Goal: Transaction & Acquisition: Purchase product/service

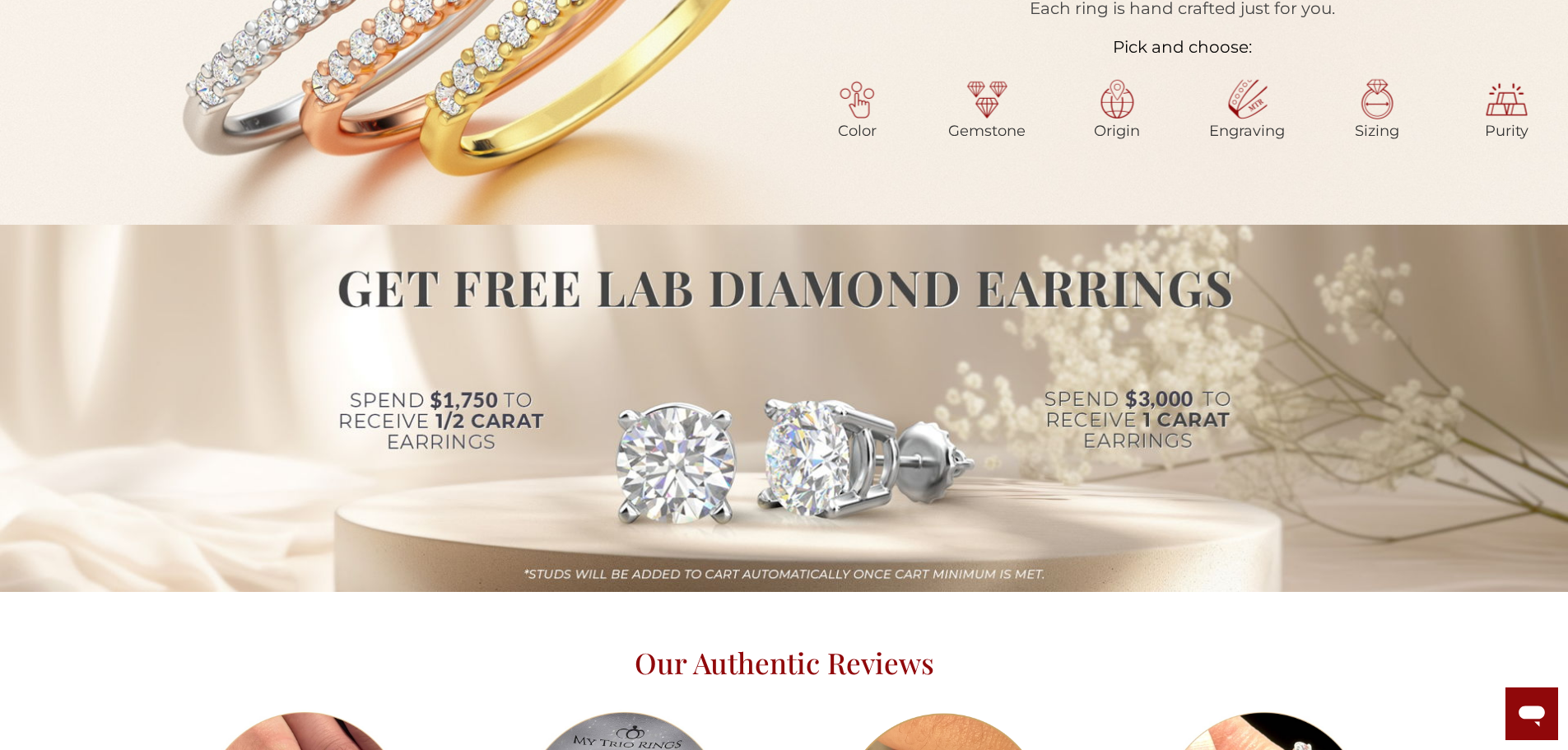
scroll to position [1481, 0]
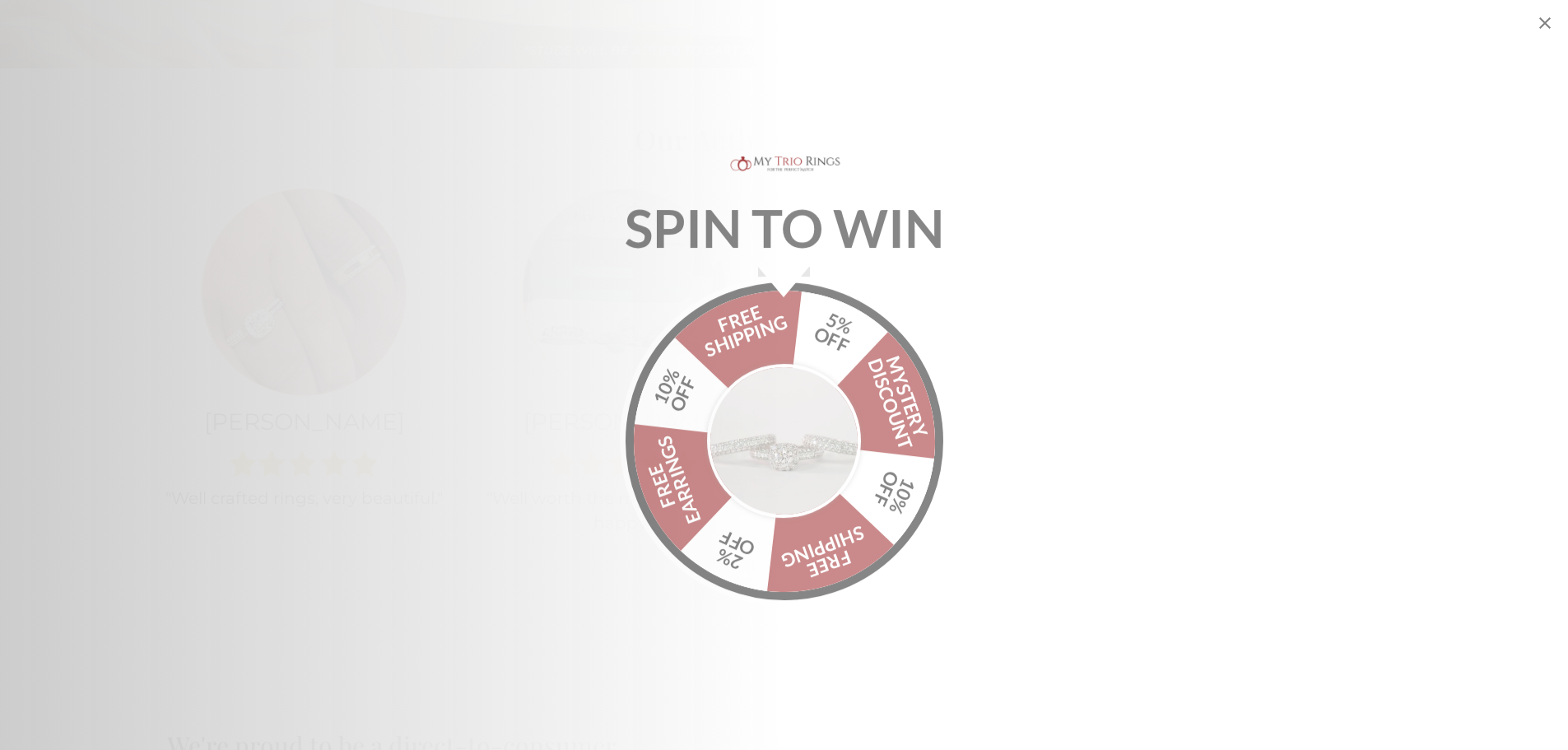
drag, startPoint x: 785, startPoint y: 483, endPoint x: 865, endPoint y: 453, distance: 85.4
click at [785, 482] on img "Alia popup" at bounding box center [784, 435] width 155 height 155
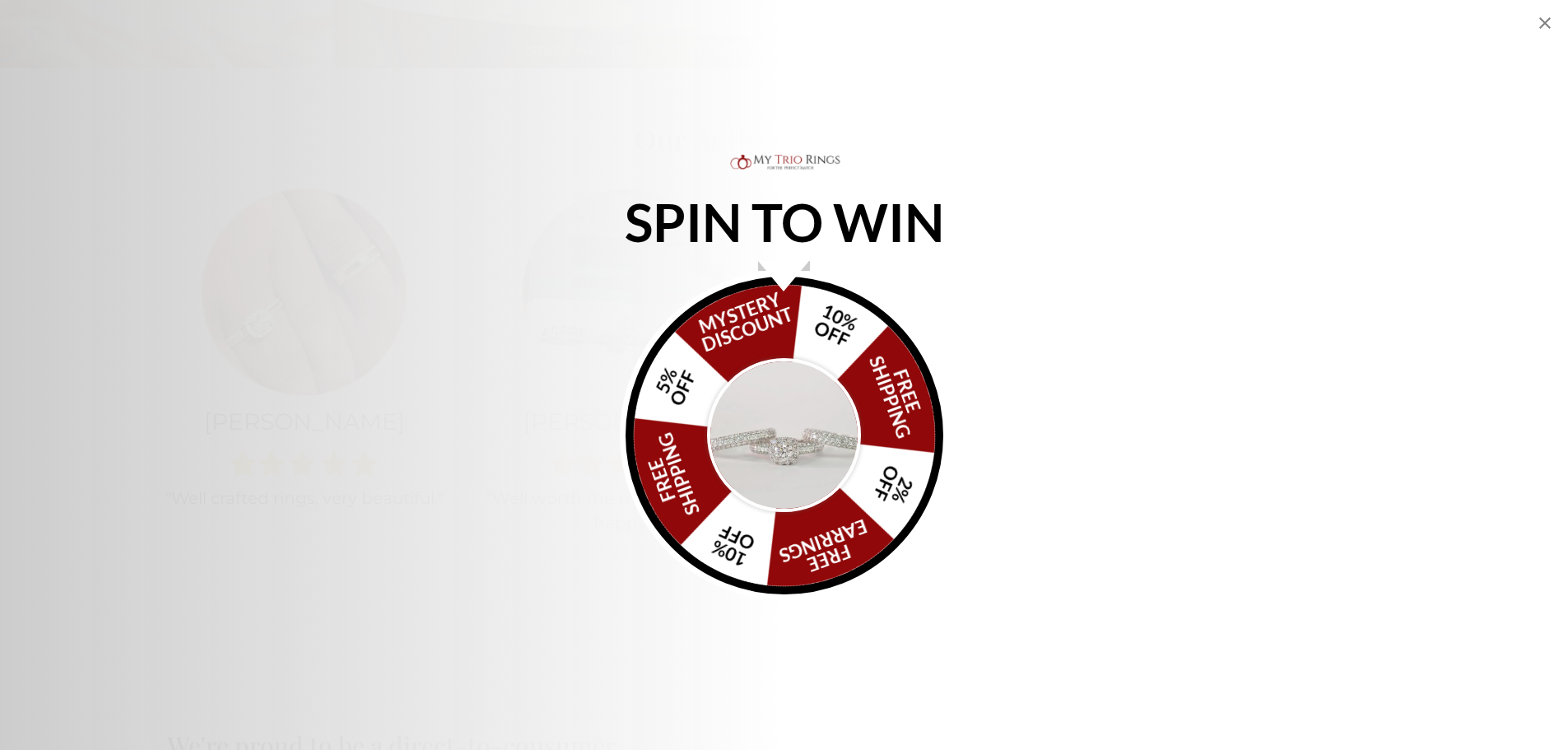
click at [1550, 23] on icon "Close popup" at bounding box center [1545, 23] width 20 height 20
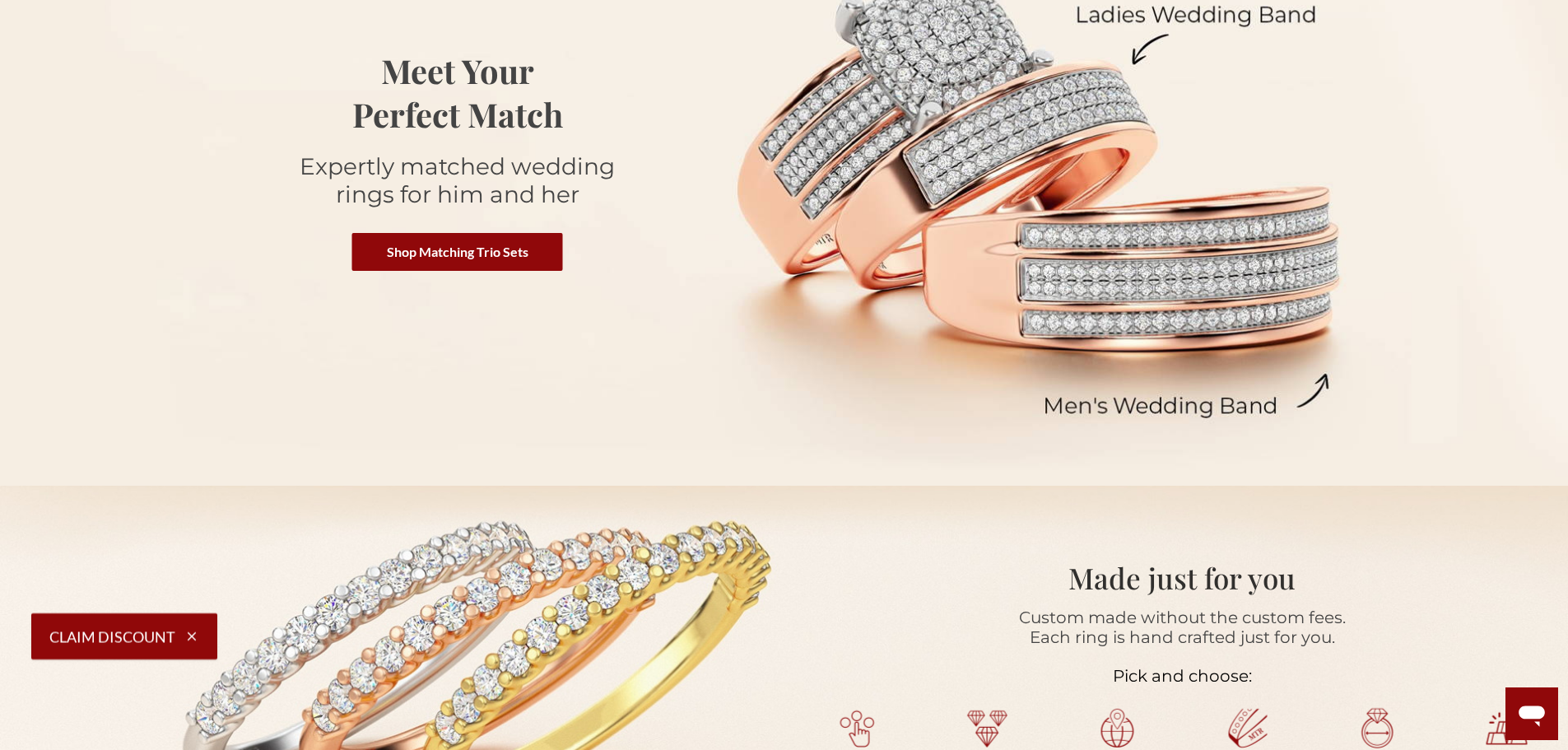
scroll to position [0, 0]
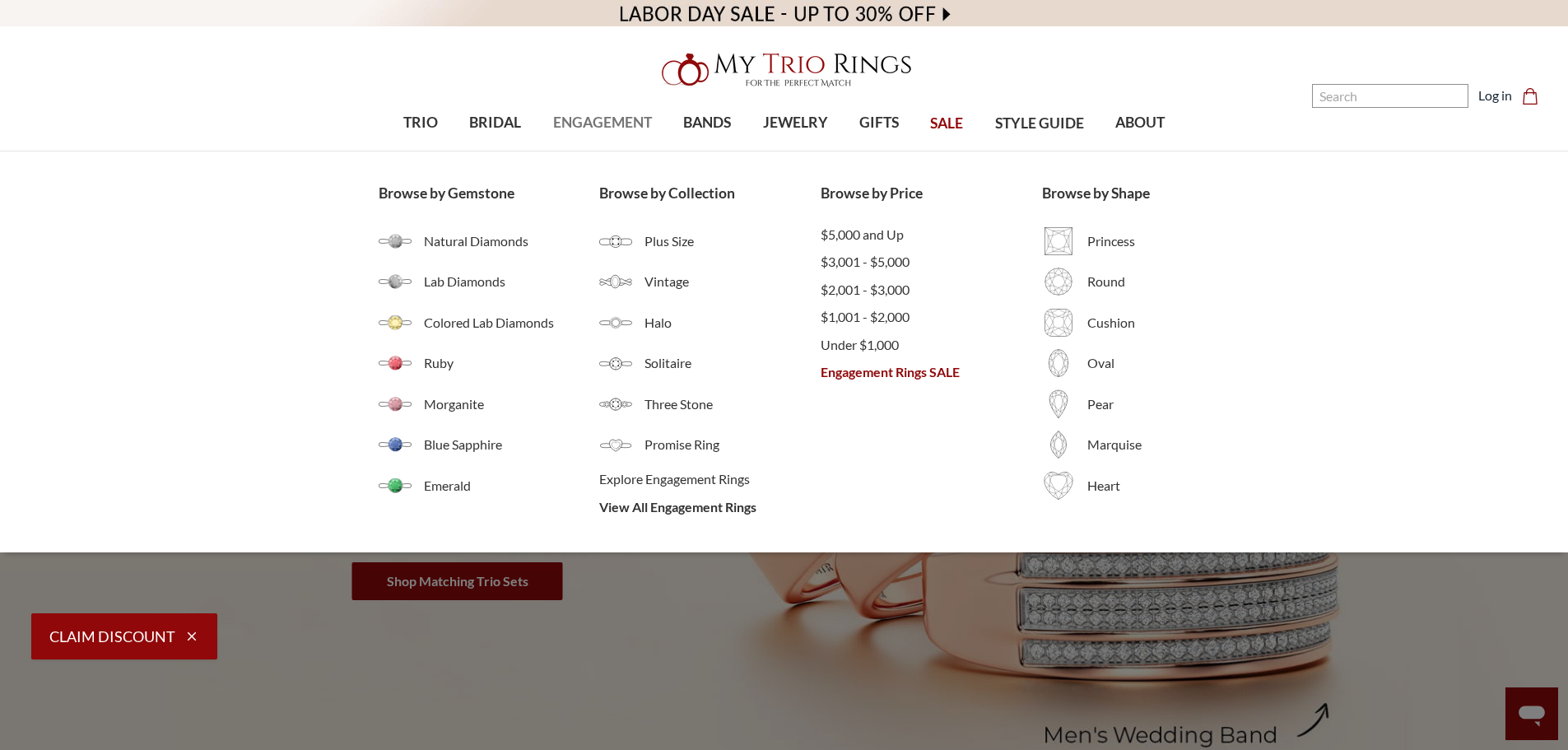
click at [643, 135] on link "ENGAGEMENT" at bounding box center [602, 122] width 130 height 53
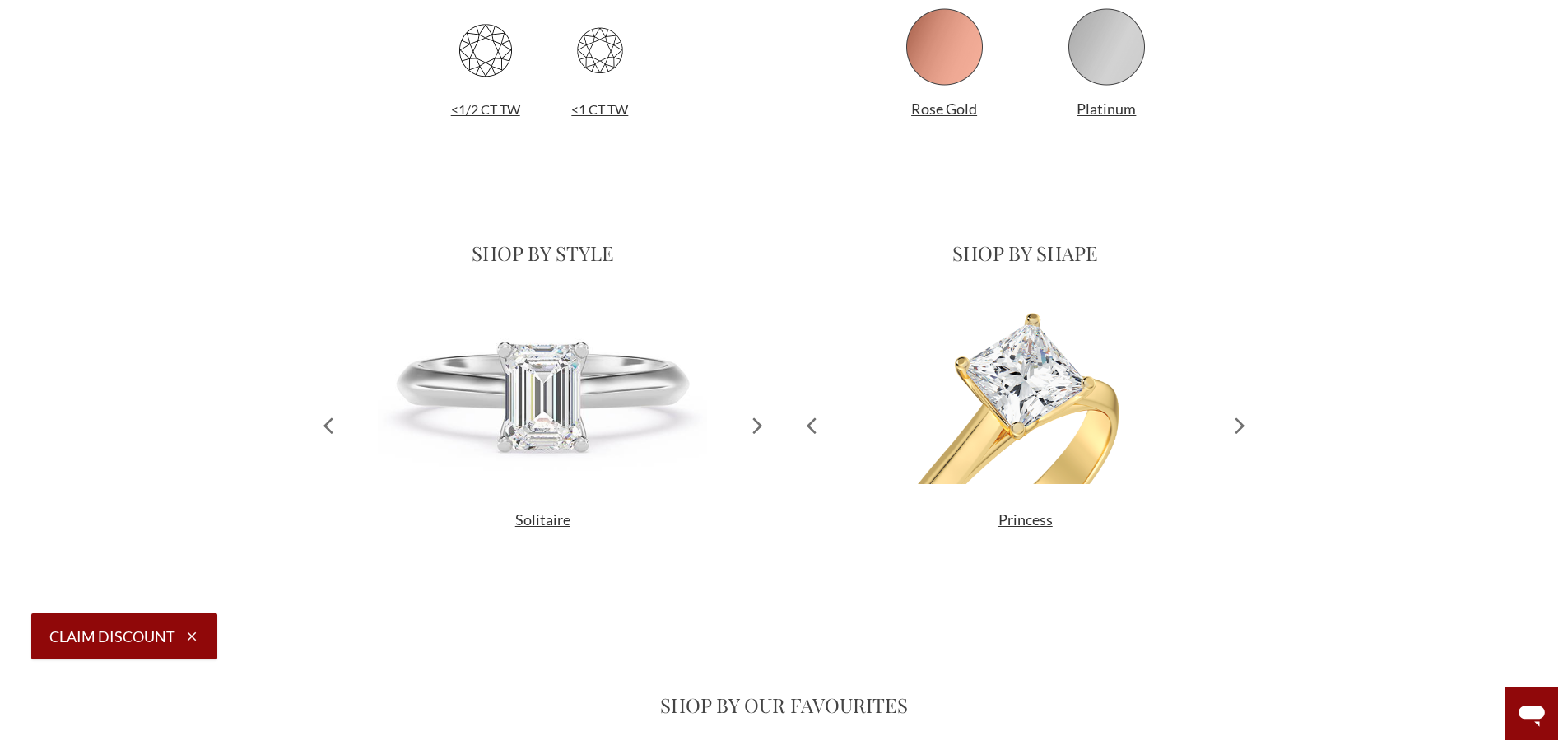
scroll to position [430, 929]
click at [1249, 428] on icon at bounding box center [1240, 424] width 29 height 251
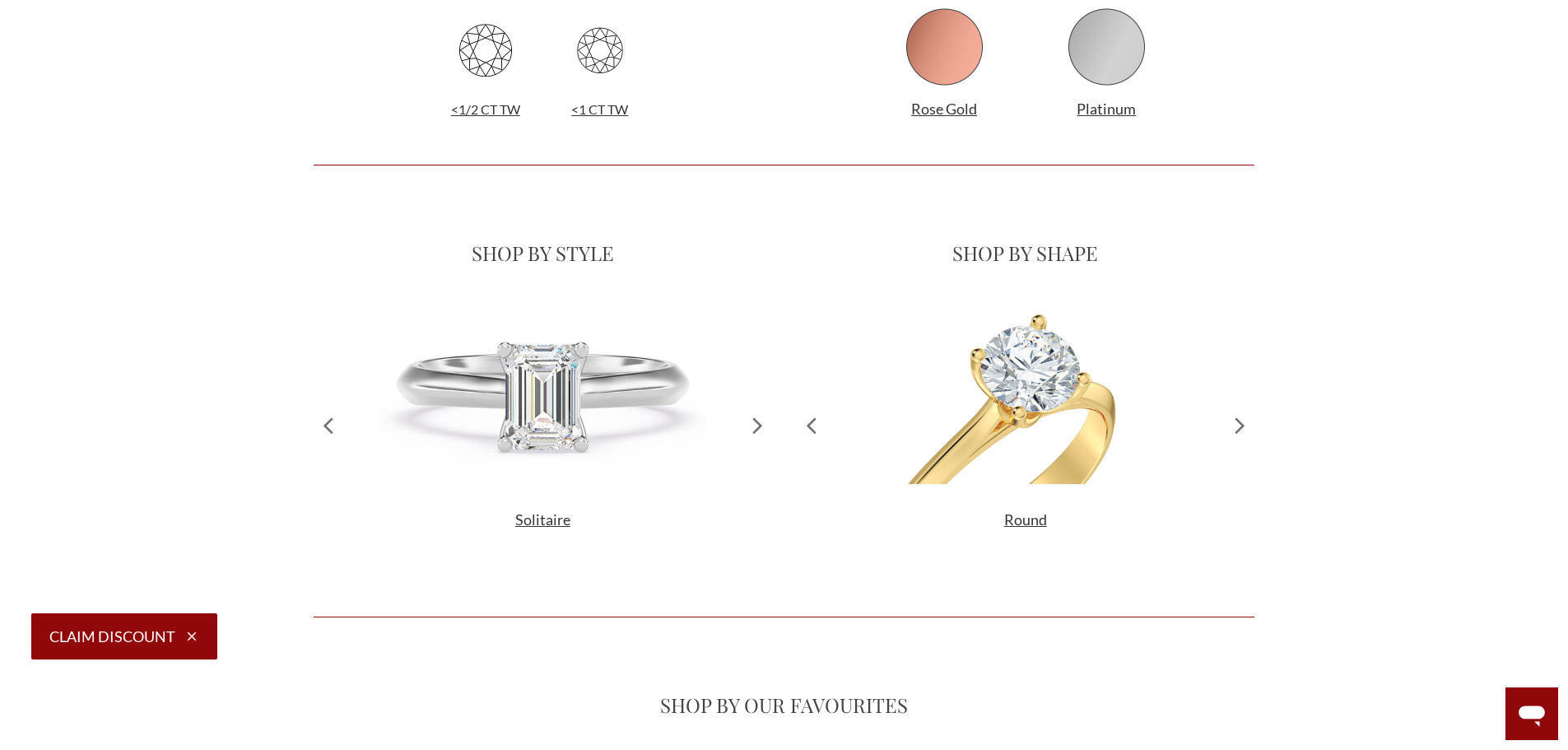
click at [1249, 428] on icon at bounding box center [1240, 424] width 29 height 251
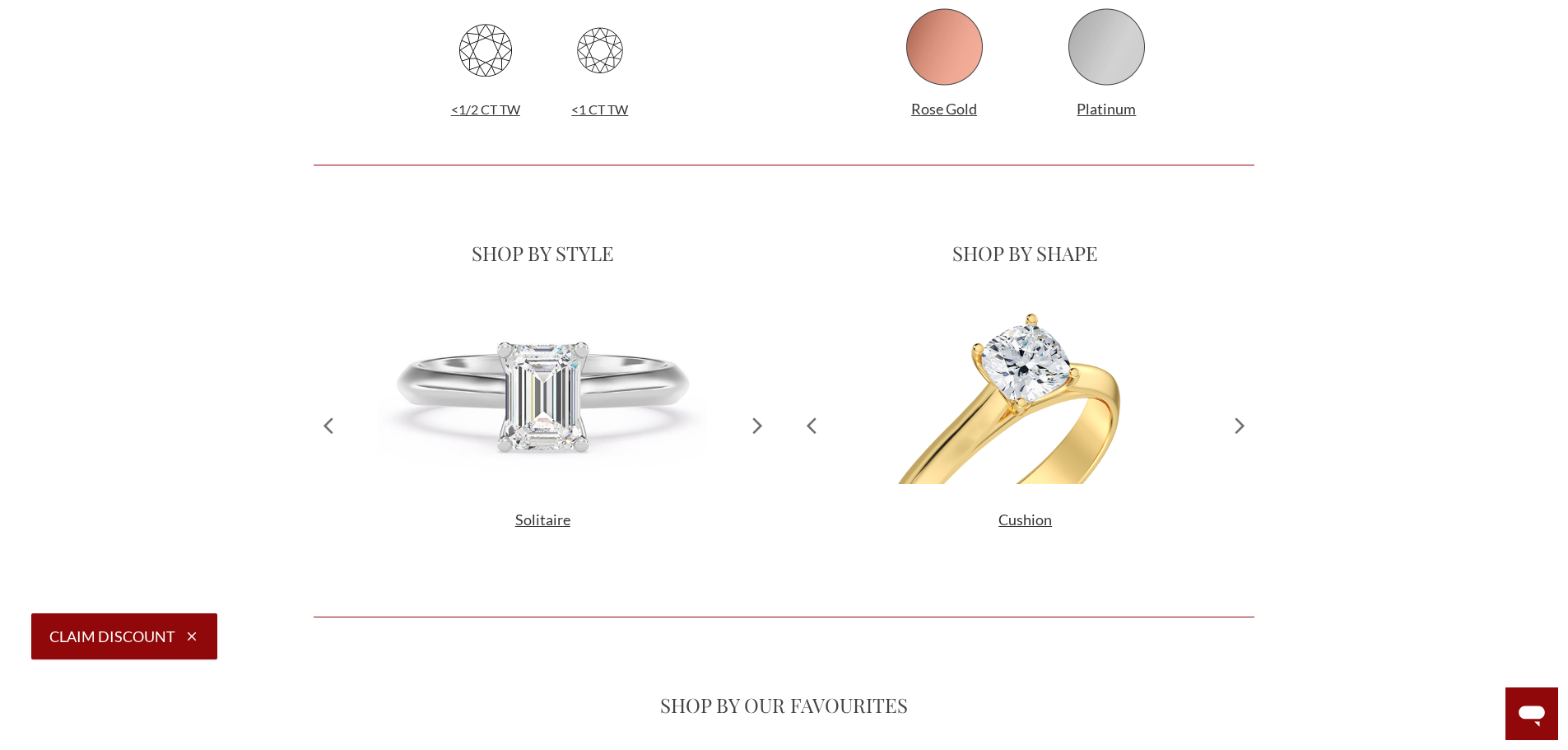
click at [1249, 428] on icon at bounding box center [1240, 424] width 29 height 251
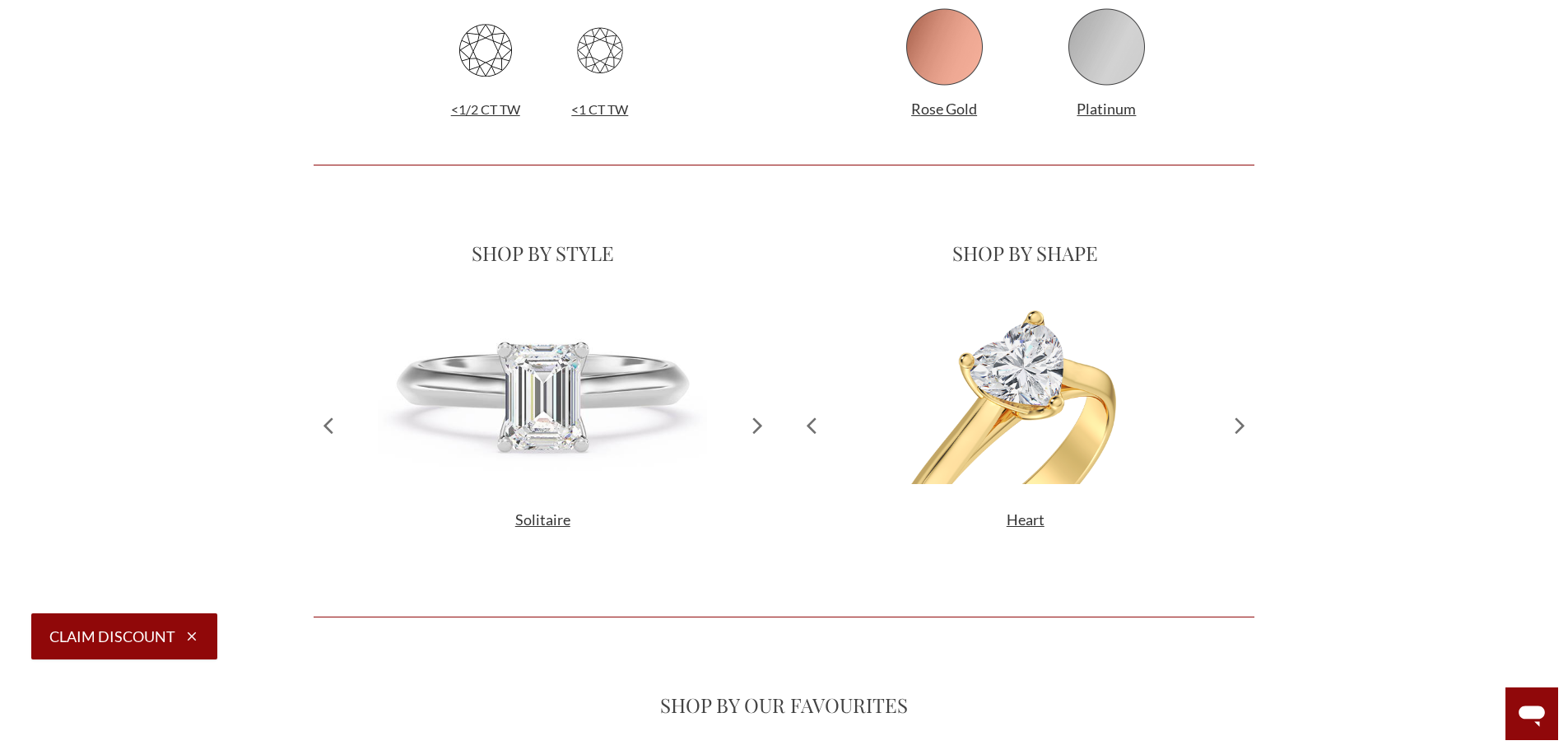
click at [1019, 508] on p "Heart" at bounding box center [1026, 519] width 459 height 22
click at [1025, 517] on span "Heart" at bounding box center [1026, 519] width 38 height 18
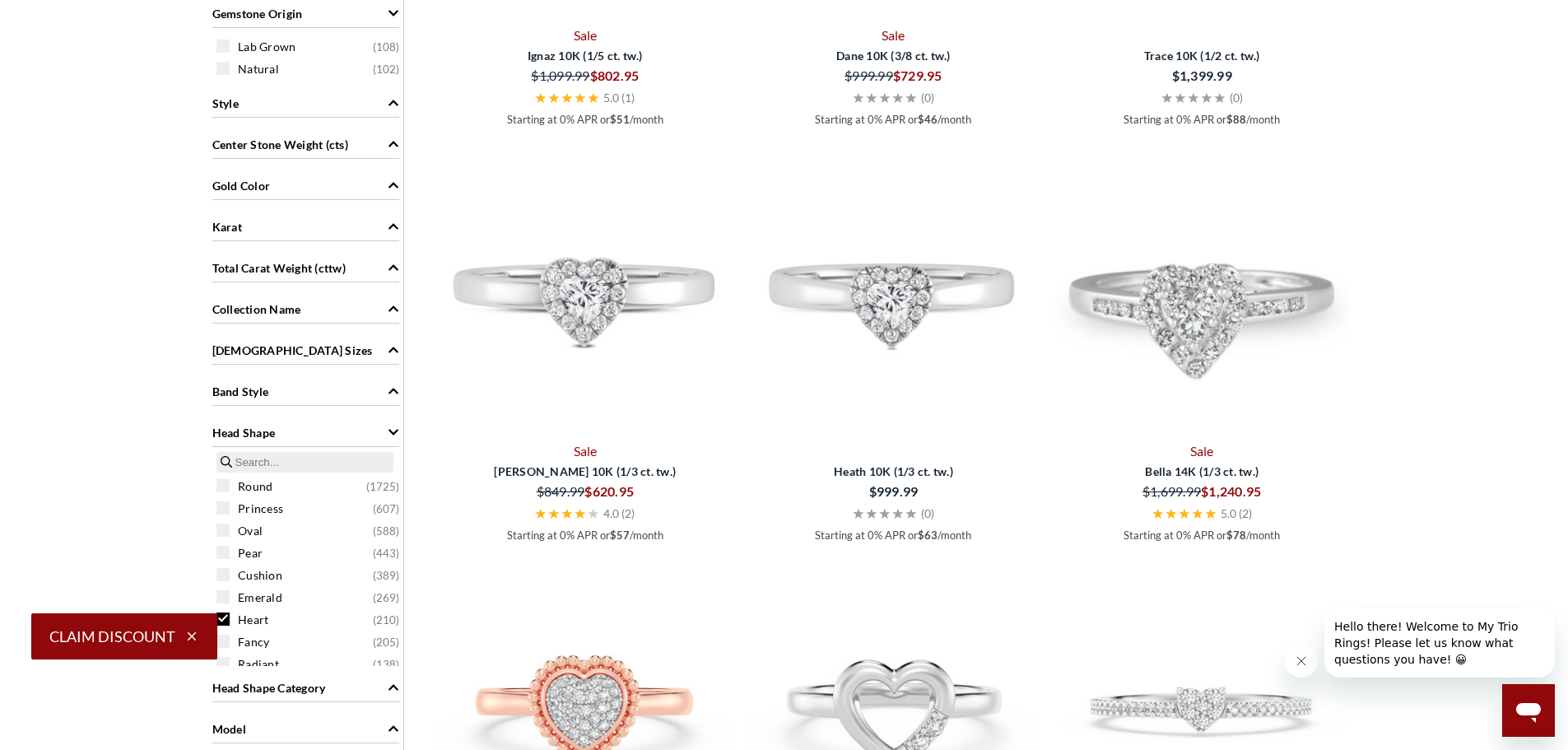
scroll to position [1152, 0]
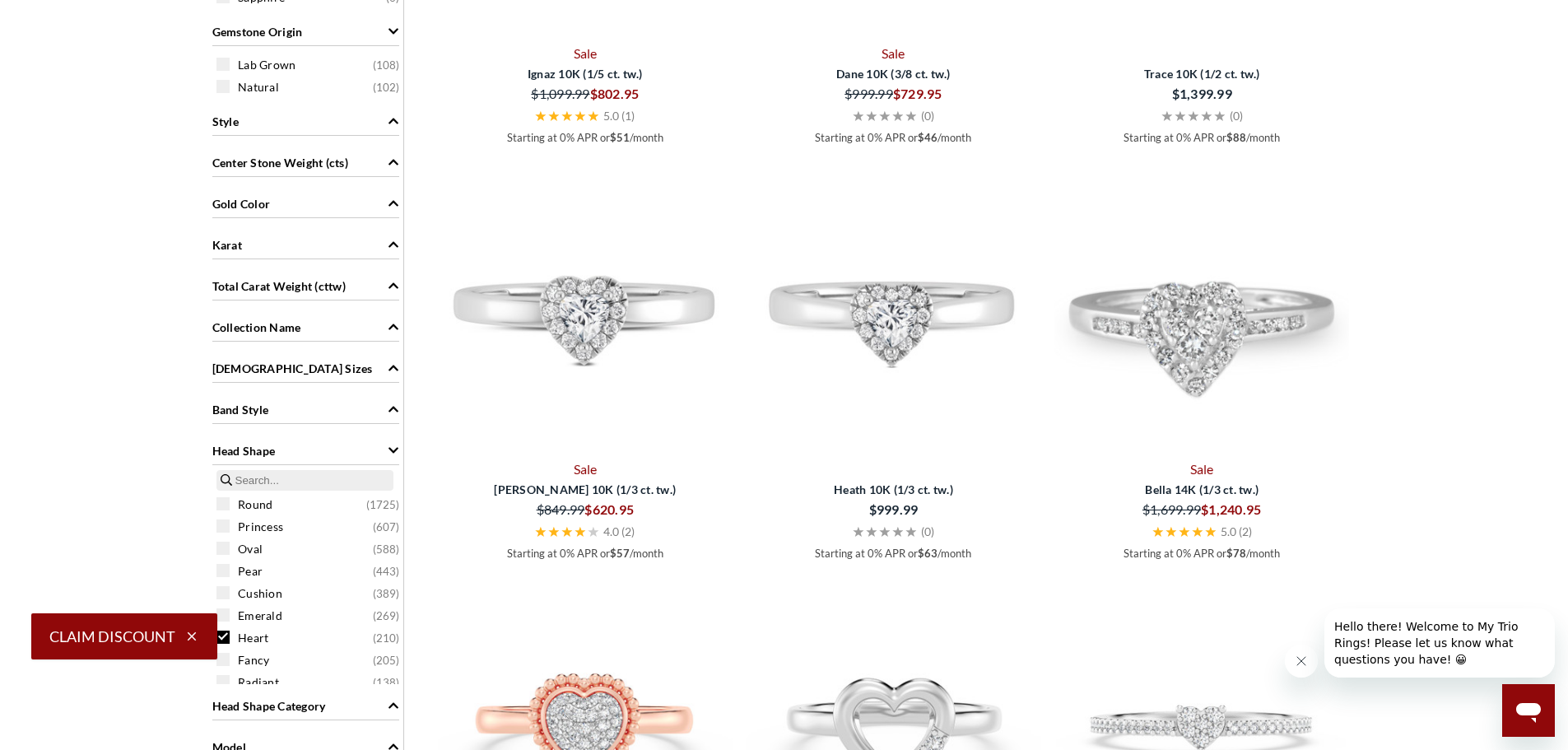
click at [274, 333] on span "Collection Name" at bounding box center [257, 327] width 89 height 17
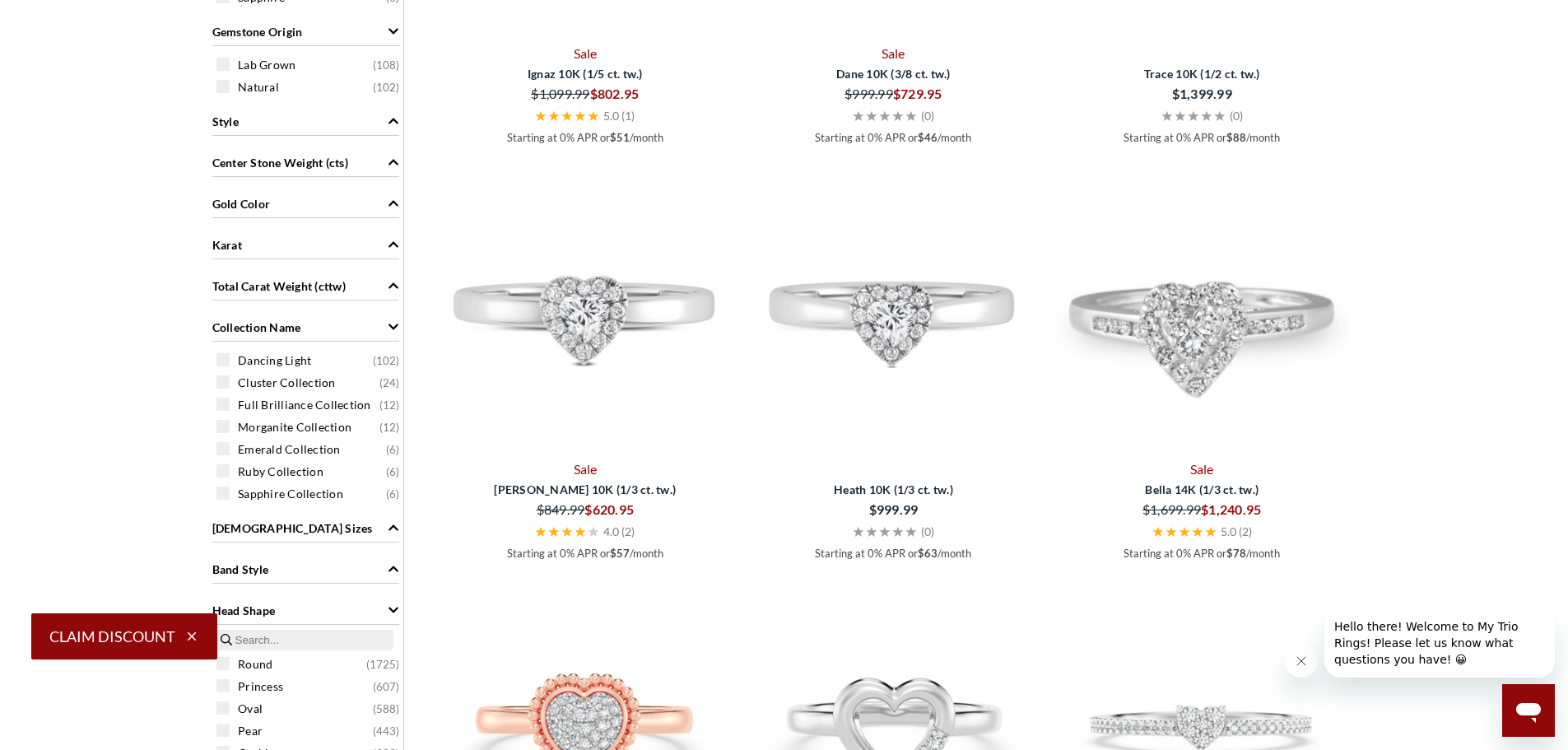
click at [274, 287] on span "Total Carat Weight (cttw)" at bounding box center [279, 286] width 134 height 17
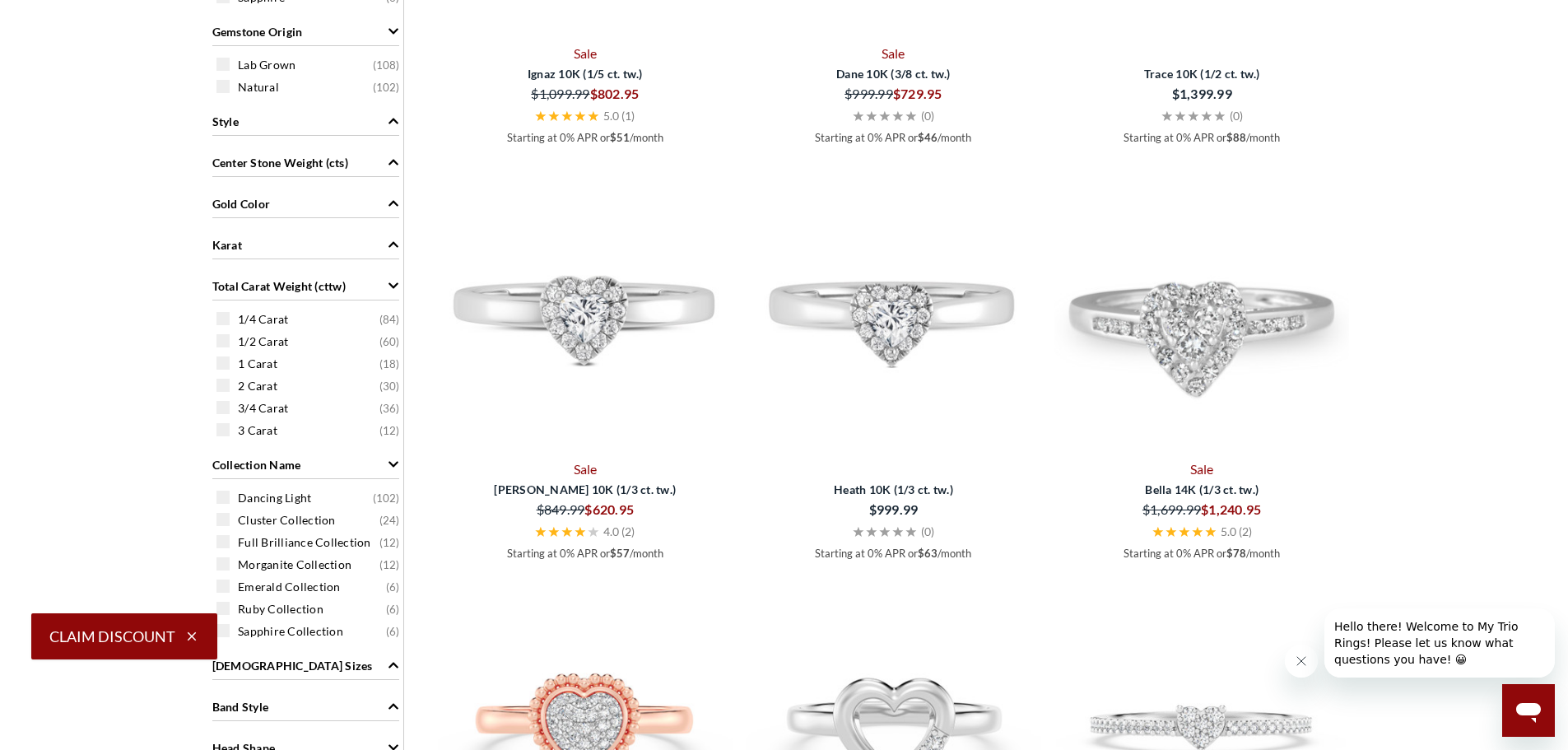
click at [251, 191] on div "Gold Color" at bounding box center [306, 203] width 187 height 31
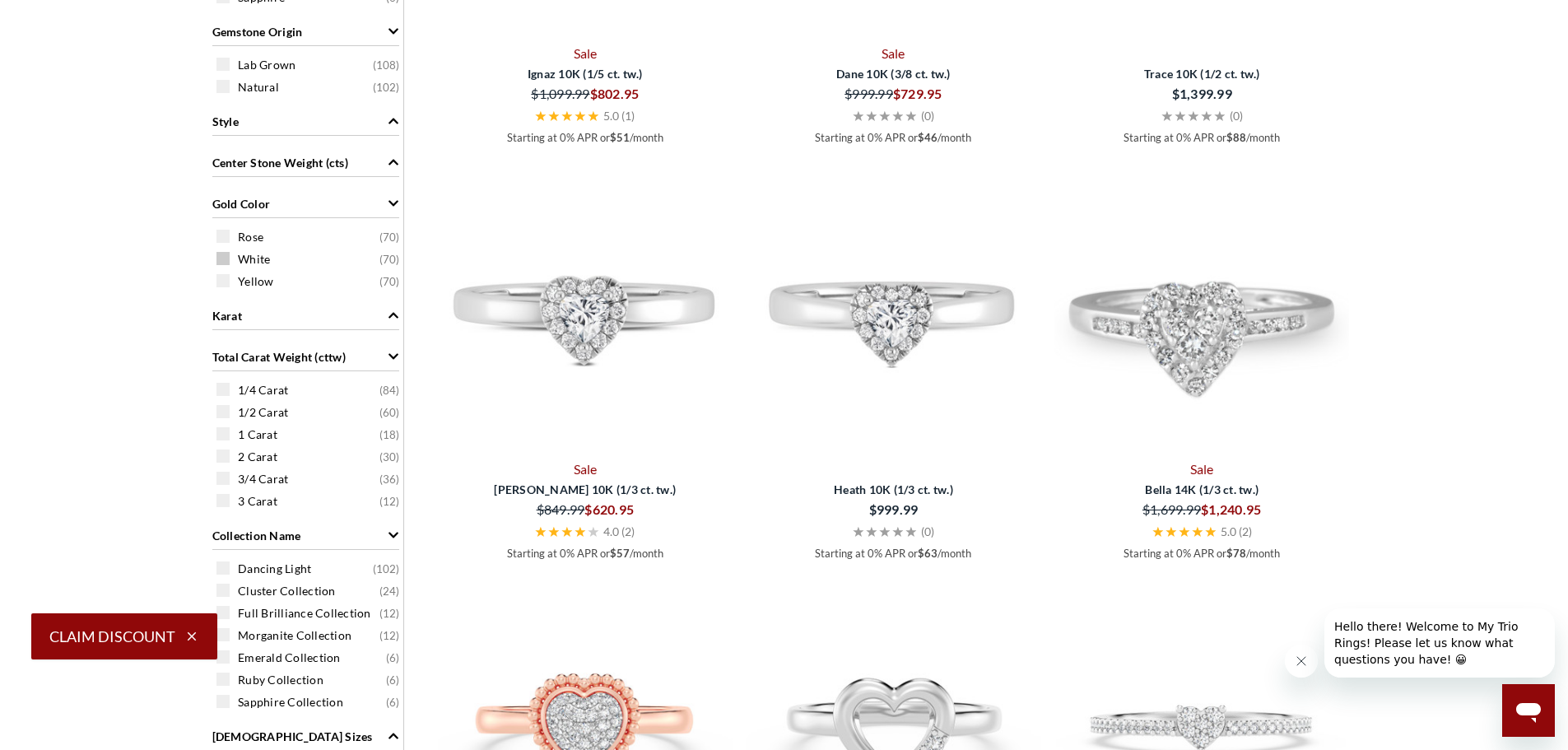
click at [229, 257] on span at bounding box center [223, 258] width 13 height 13
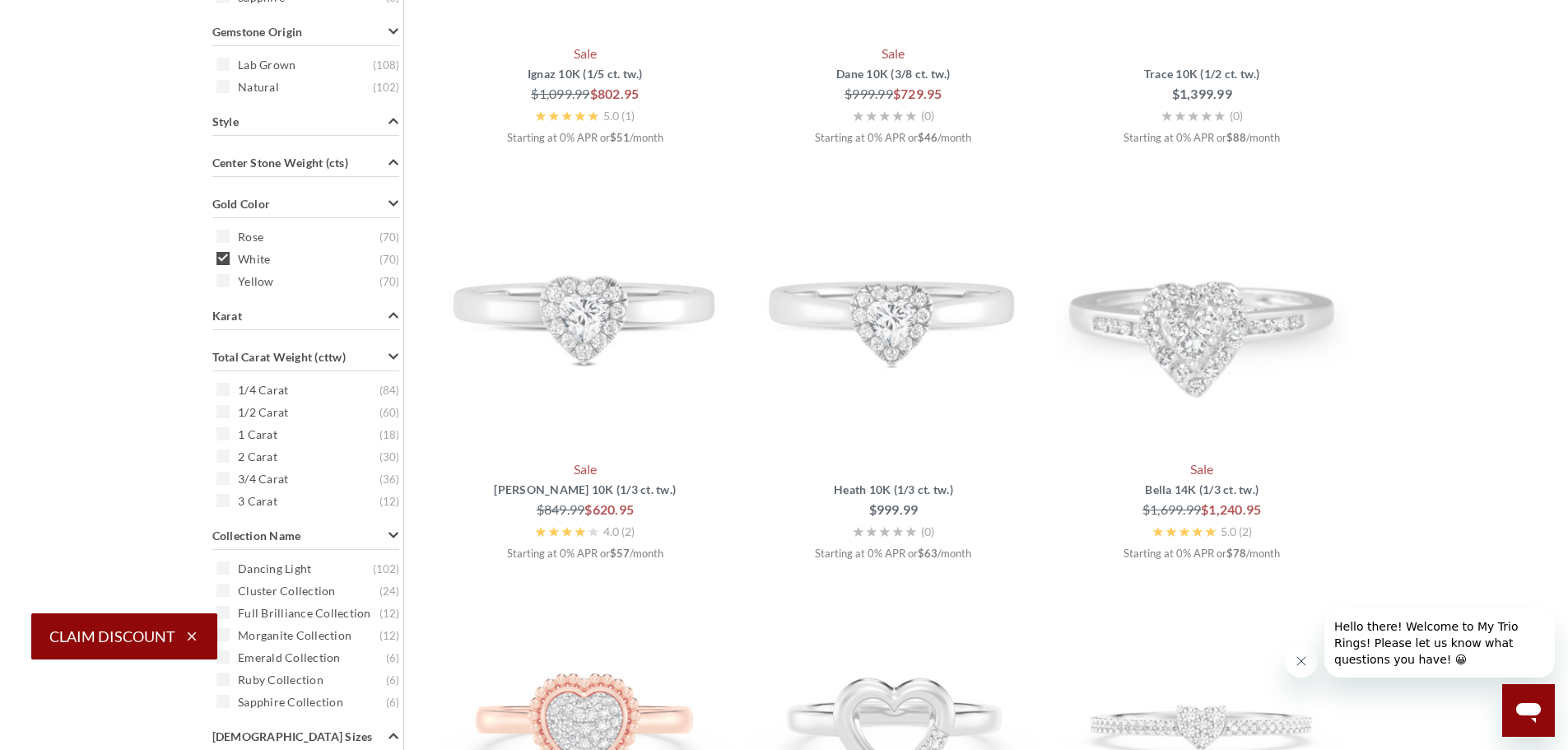
scroll to position [659, 0]
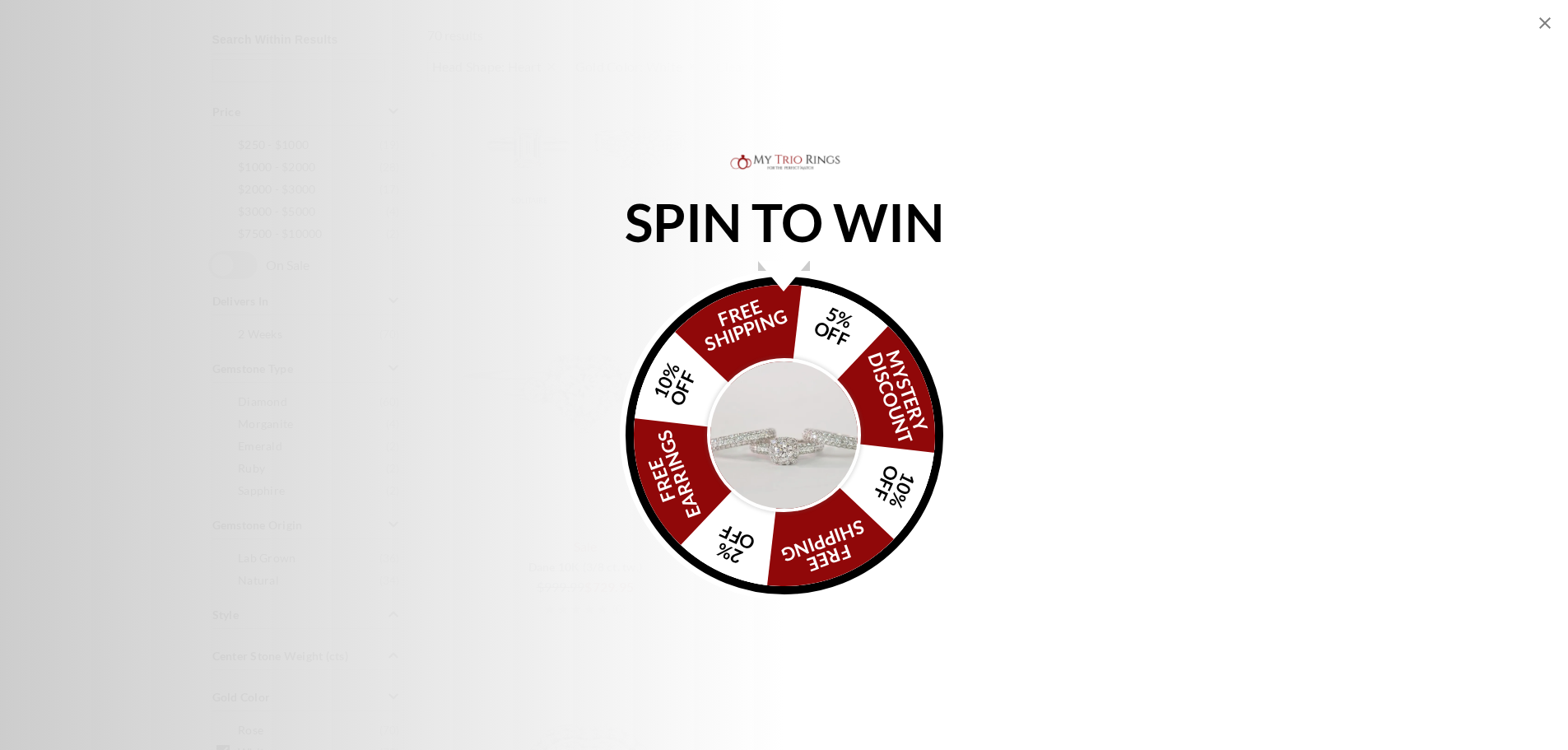
click at [835, 446] on img "Alia popup" at bounding box center [784, 435] width 155 height 155
click at [870, 382] on div "FREE SHIPPING 5% OFF Mystery Discount 10% OFF FREE SHIPPING 2% OFF FREE EARRING…" at bounding box center [784, 436] width 318 height 318
click at [1538, 24] on icon "Close popup" at bounding box center [1545, 23] width 20 height 20
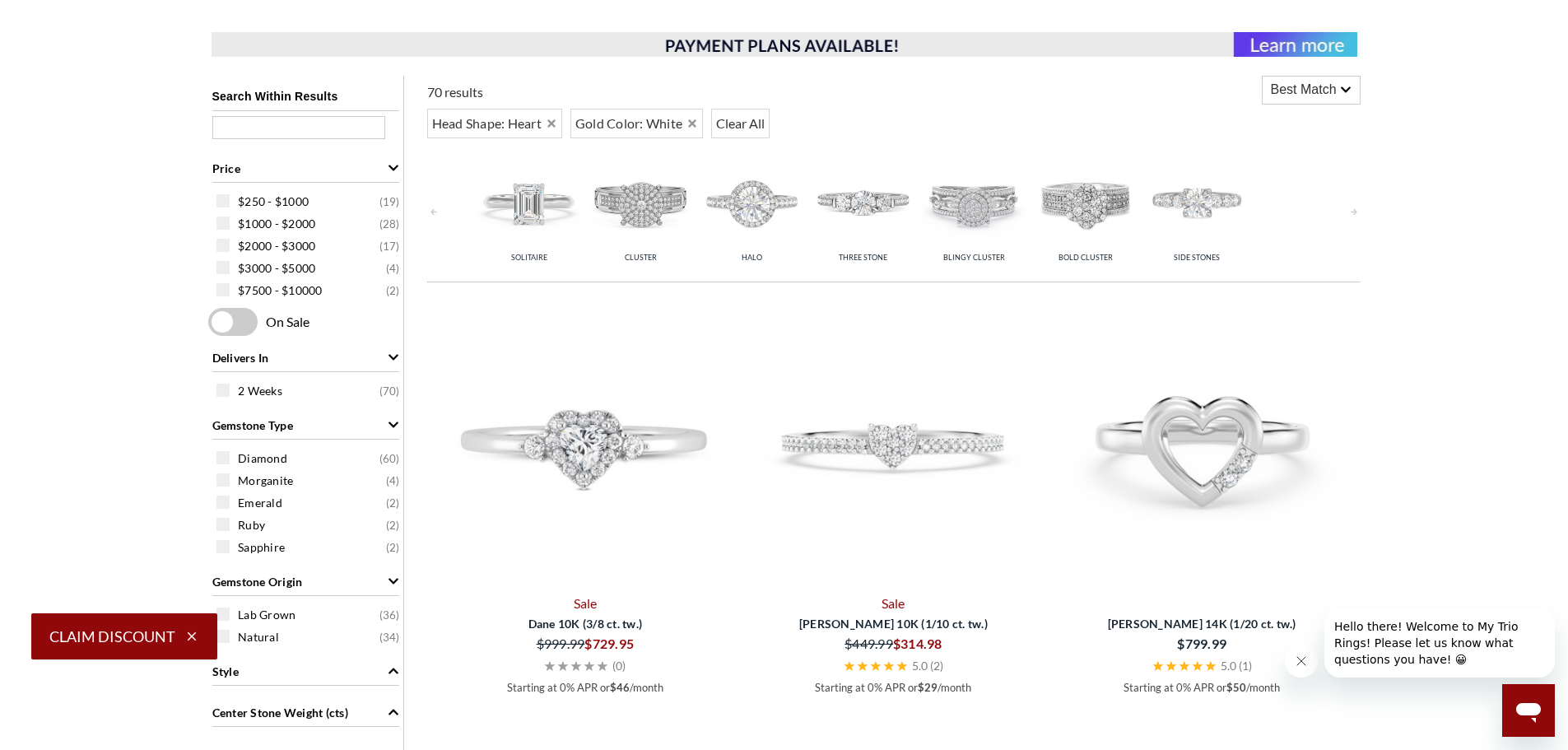
scroll to position [330, 0]
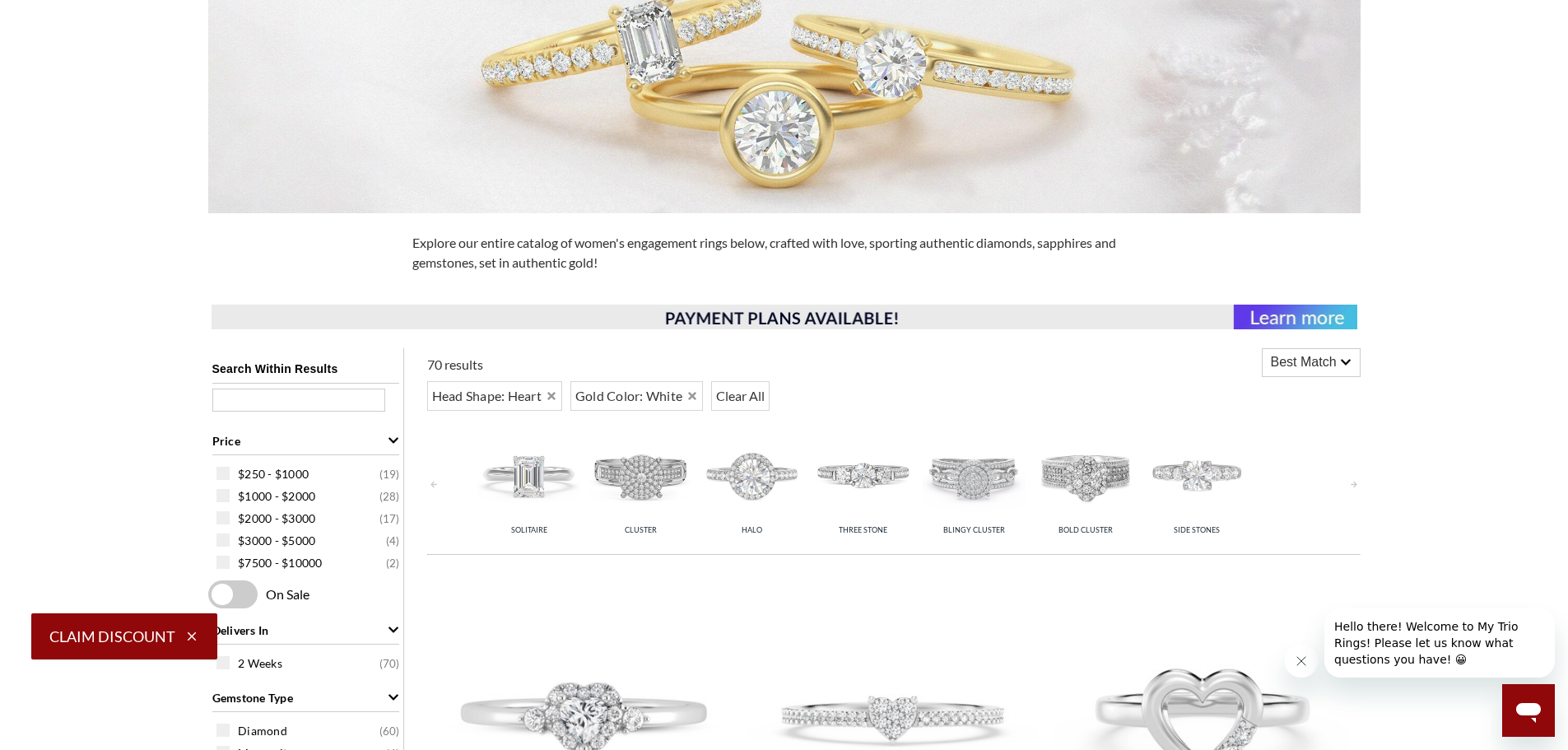
click at [1299, 363] on span "Best Match" at bounding box center [1303, 361] width 66 height 20
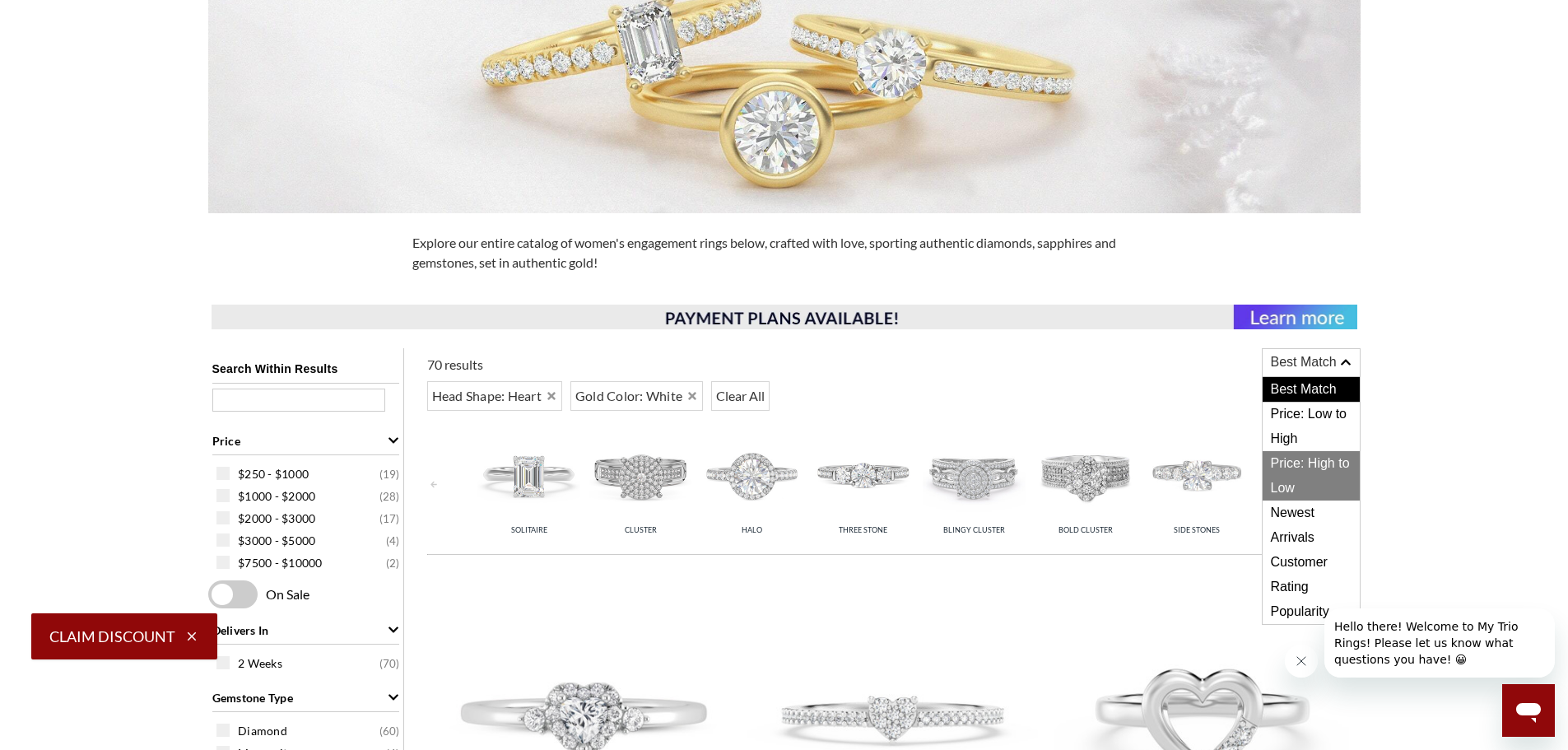
click at [1308, 457] on span "Price: High to Low" at bounding box center [1311, 475] width 97 height 50
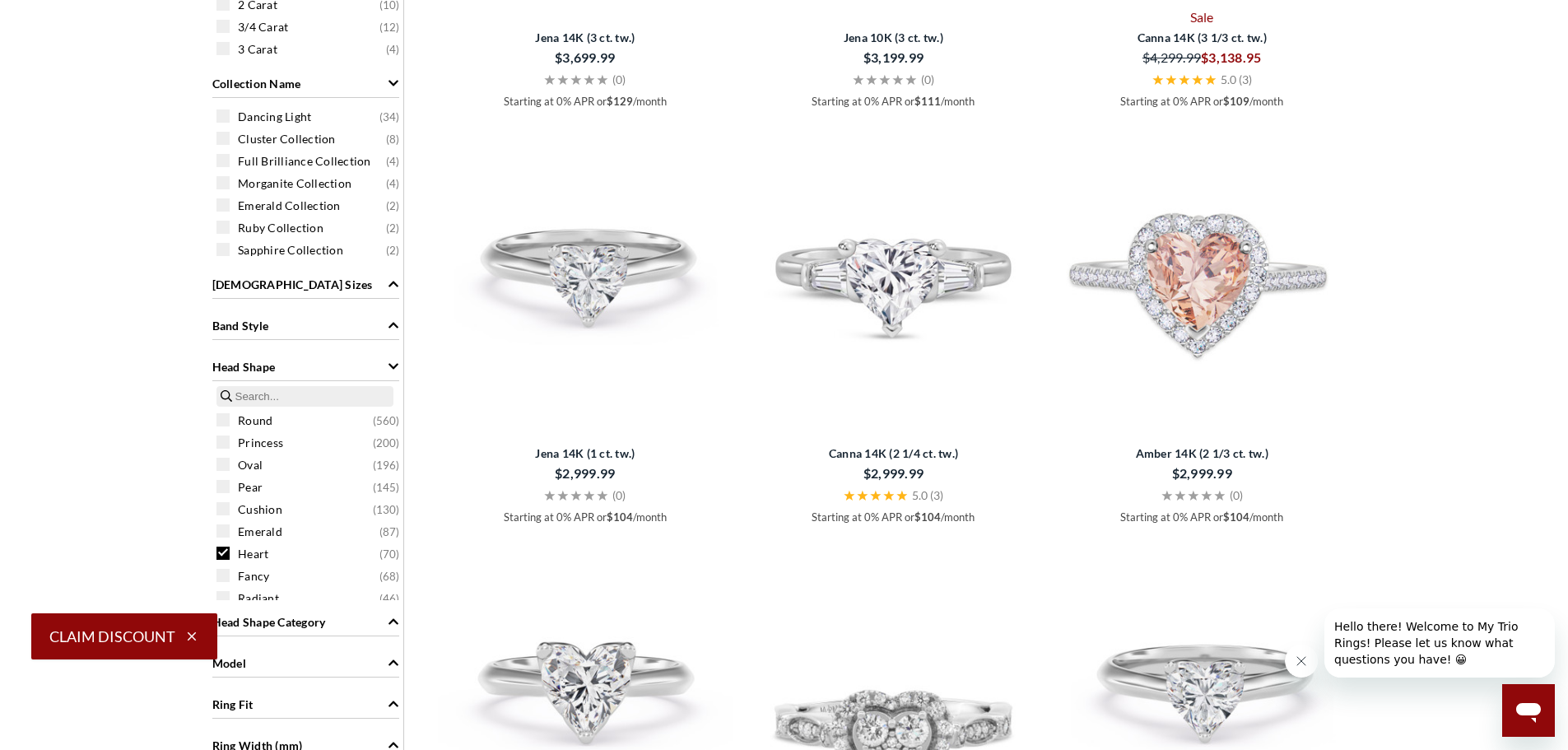
scroll to position [1647, 0]
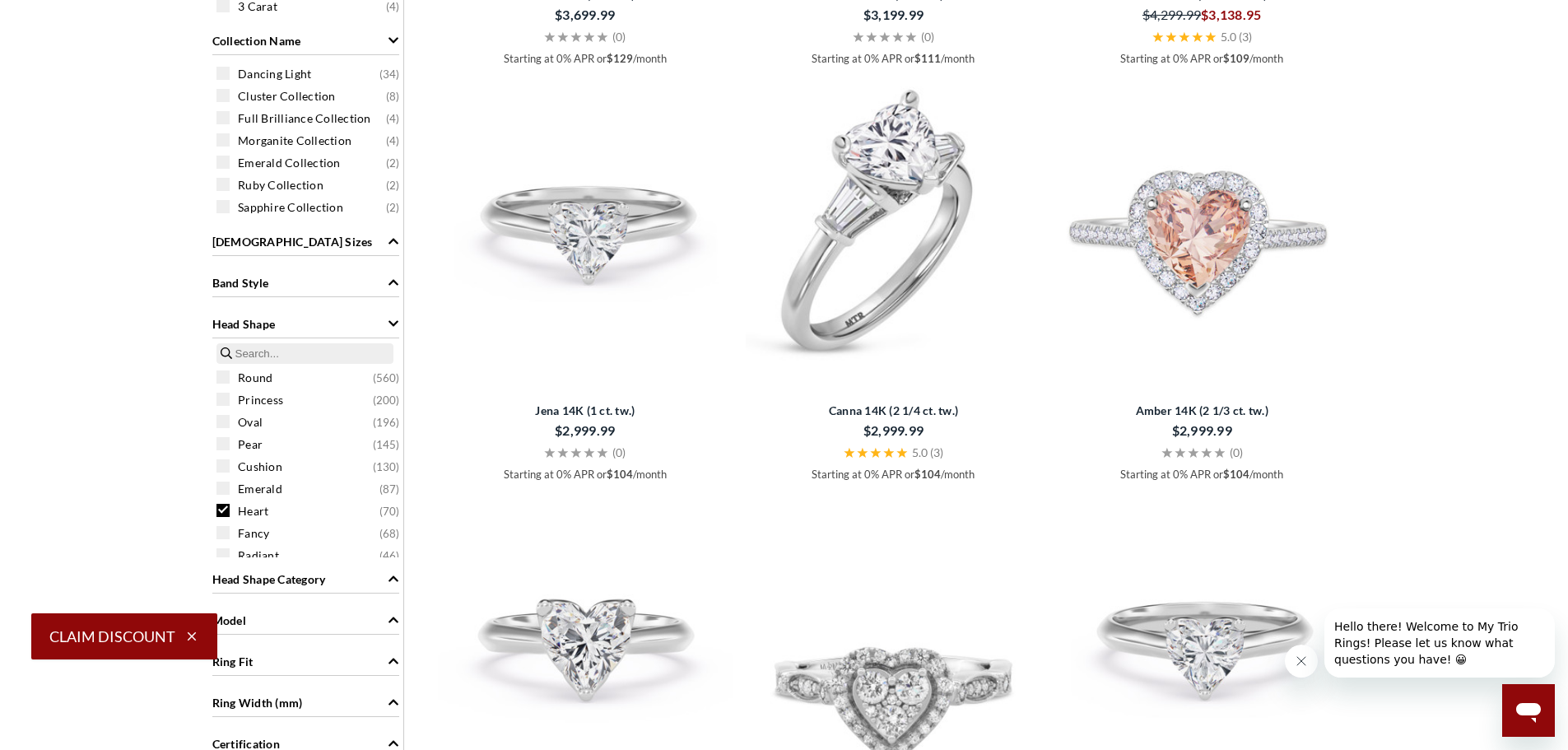
click at [915, 251] on img at bounding box center [894, 227] width 295 height 295
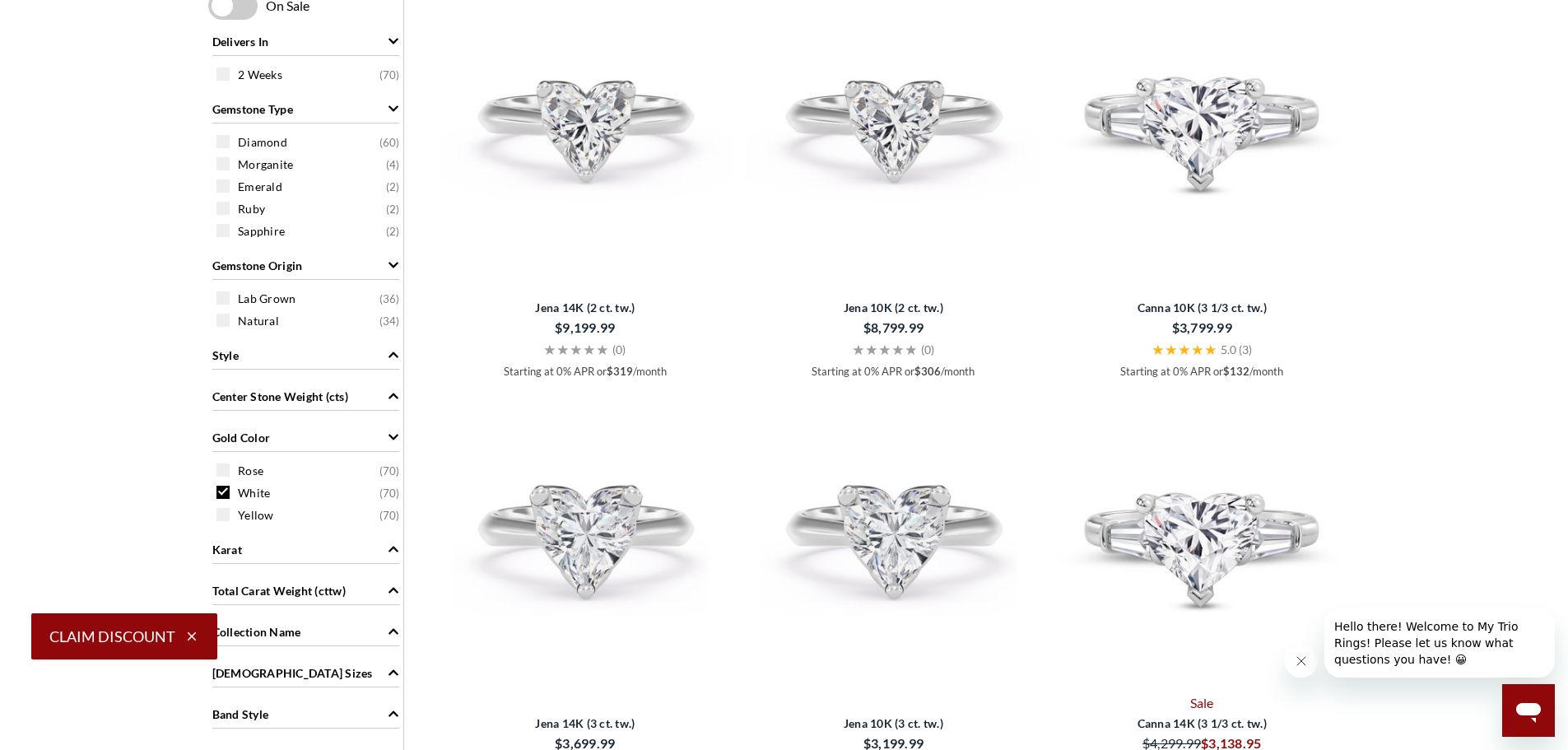
scroll to position [823, 0]
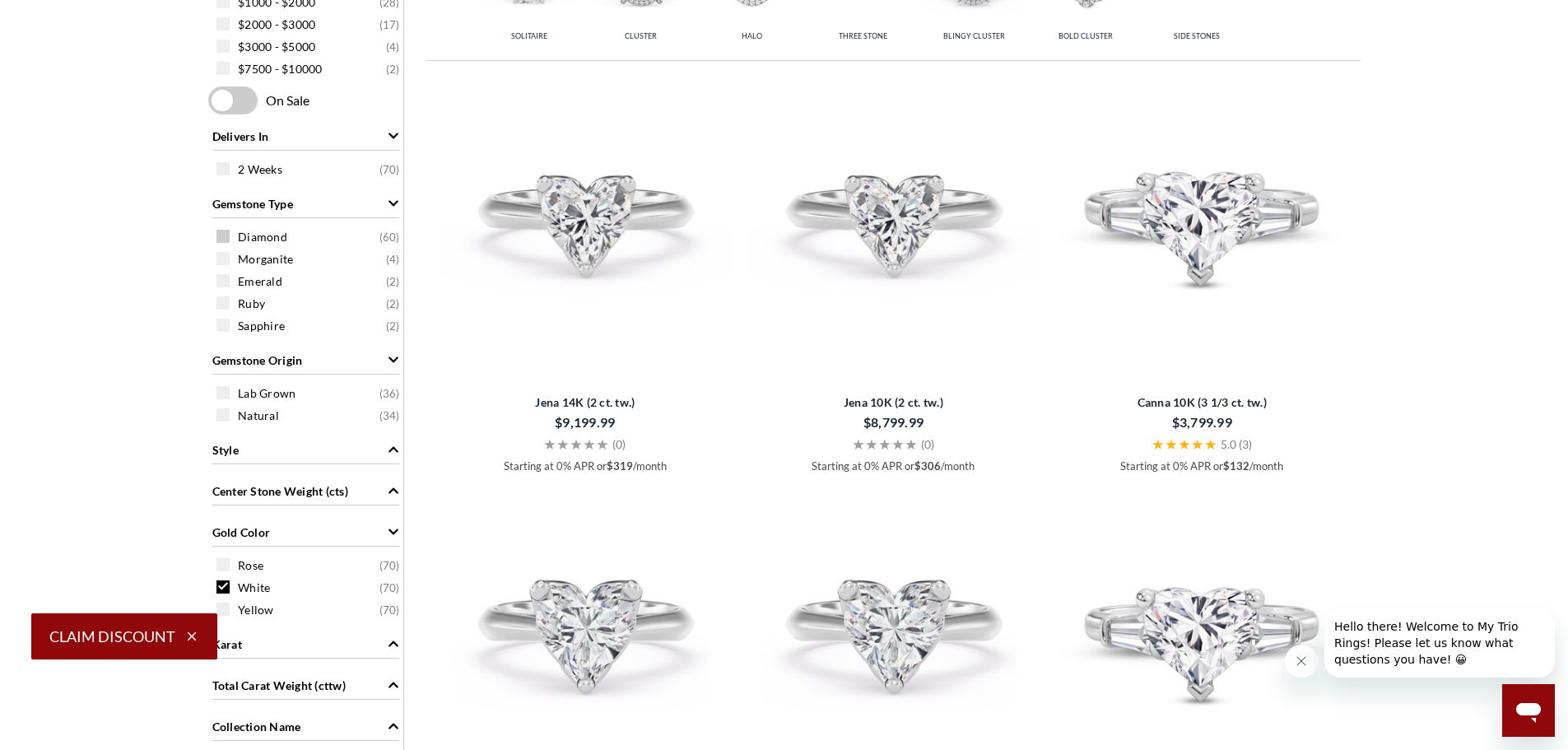
click at [227, 234] on span at bounding box center [223, 236] width 13 height 13
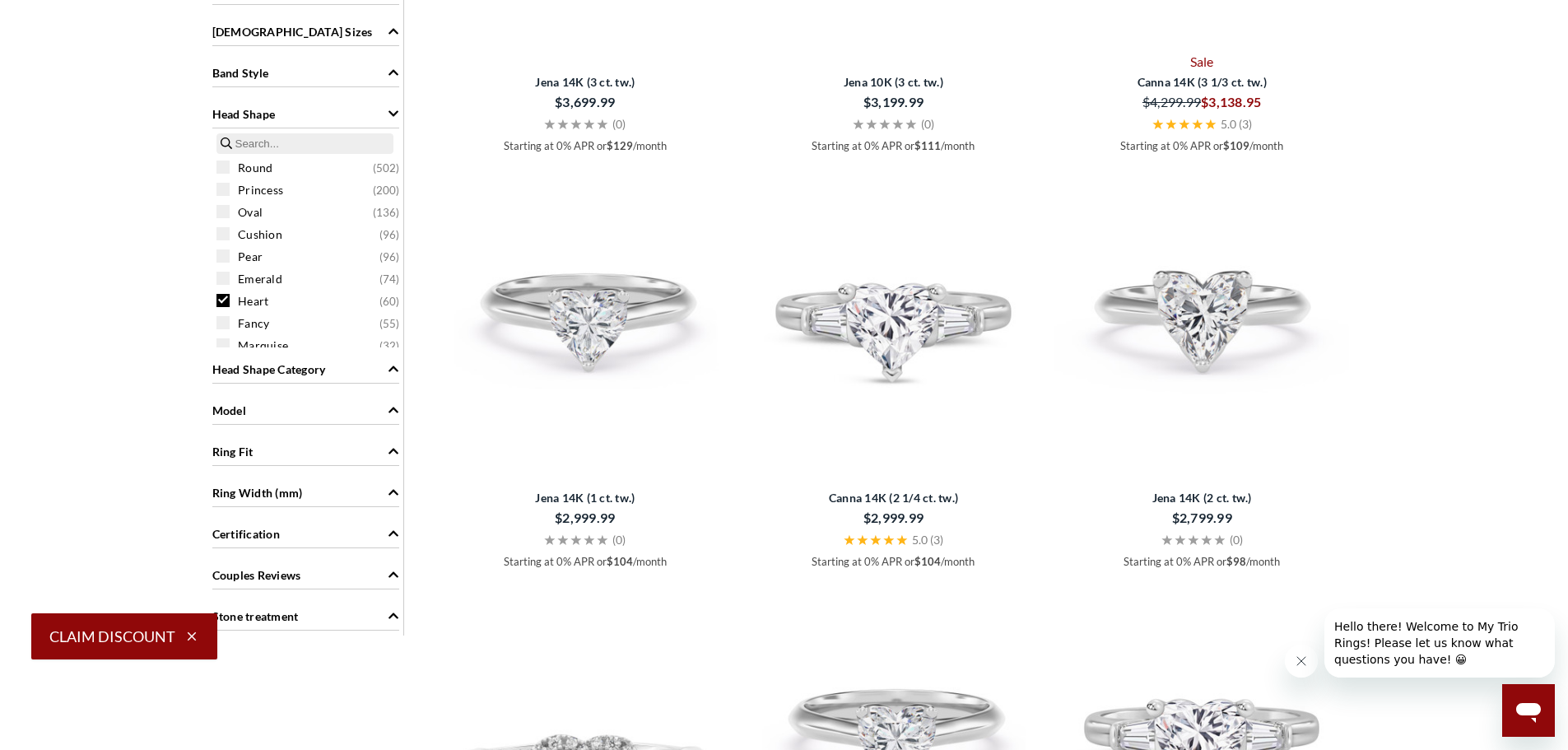
scroll to position [1565, 0]
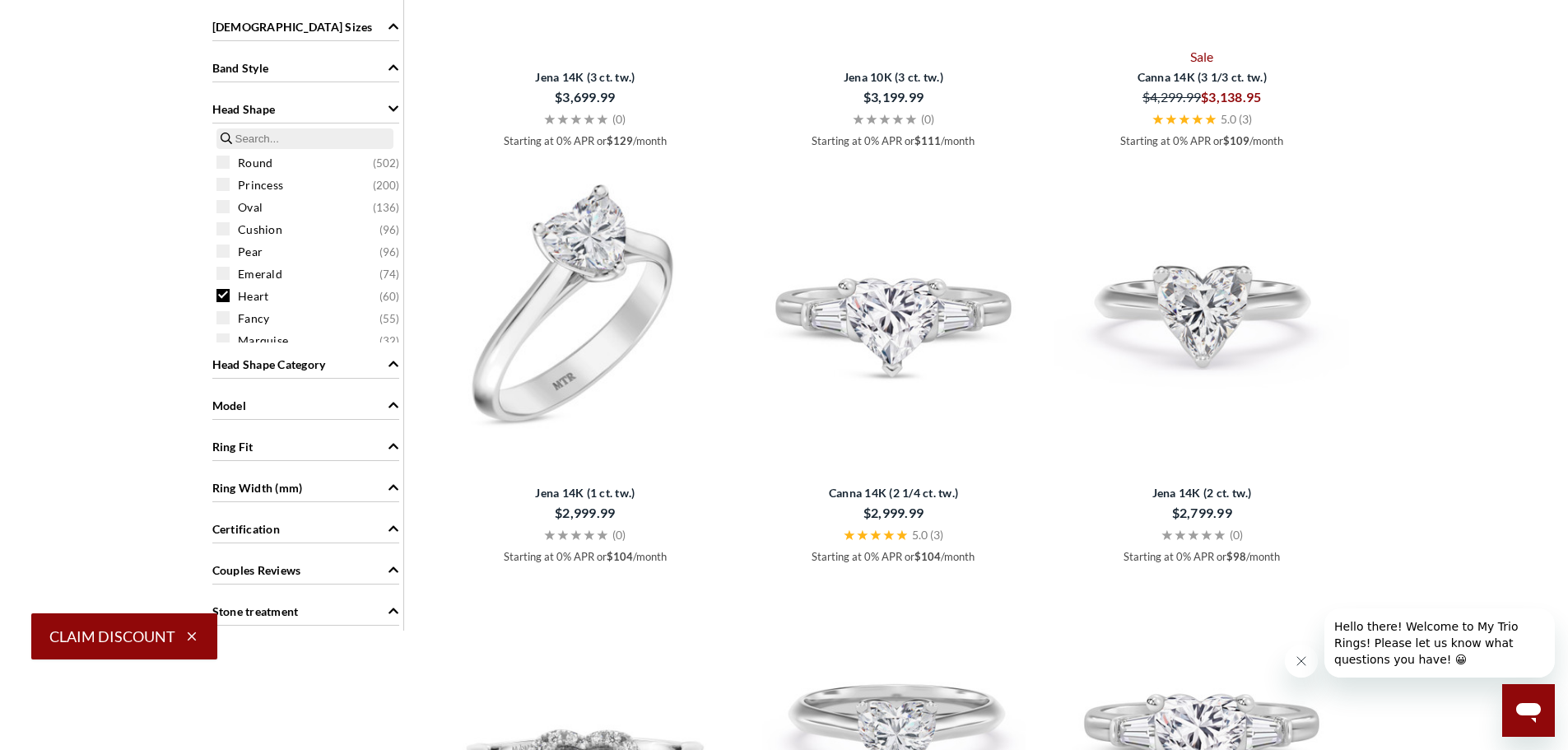
click at [619, 340] on img at bounding box center [585, 310] width 295 height 295
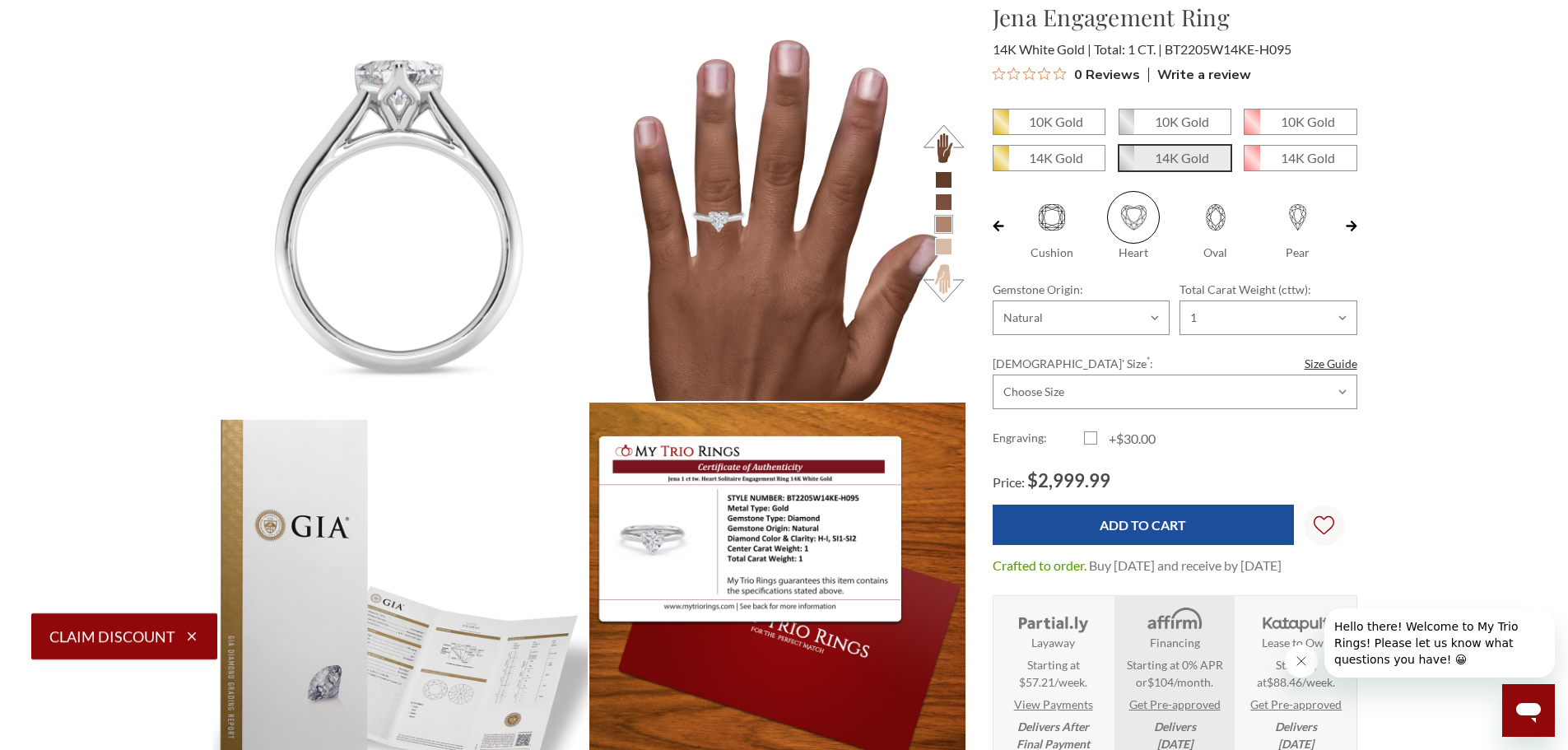
scroll to position [493, 0]
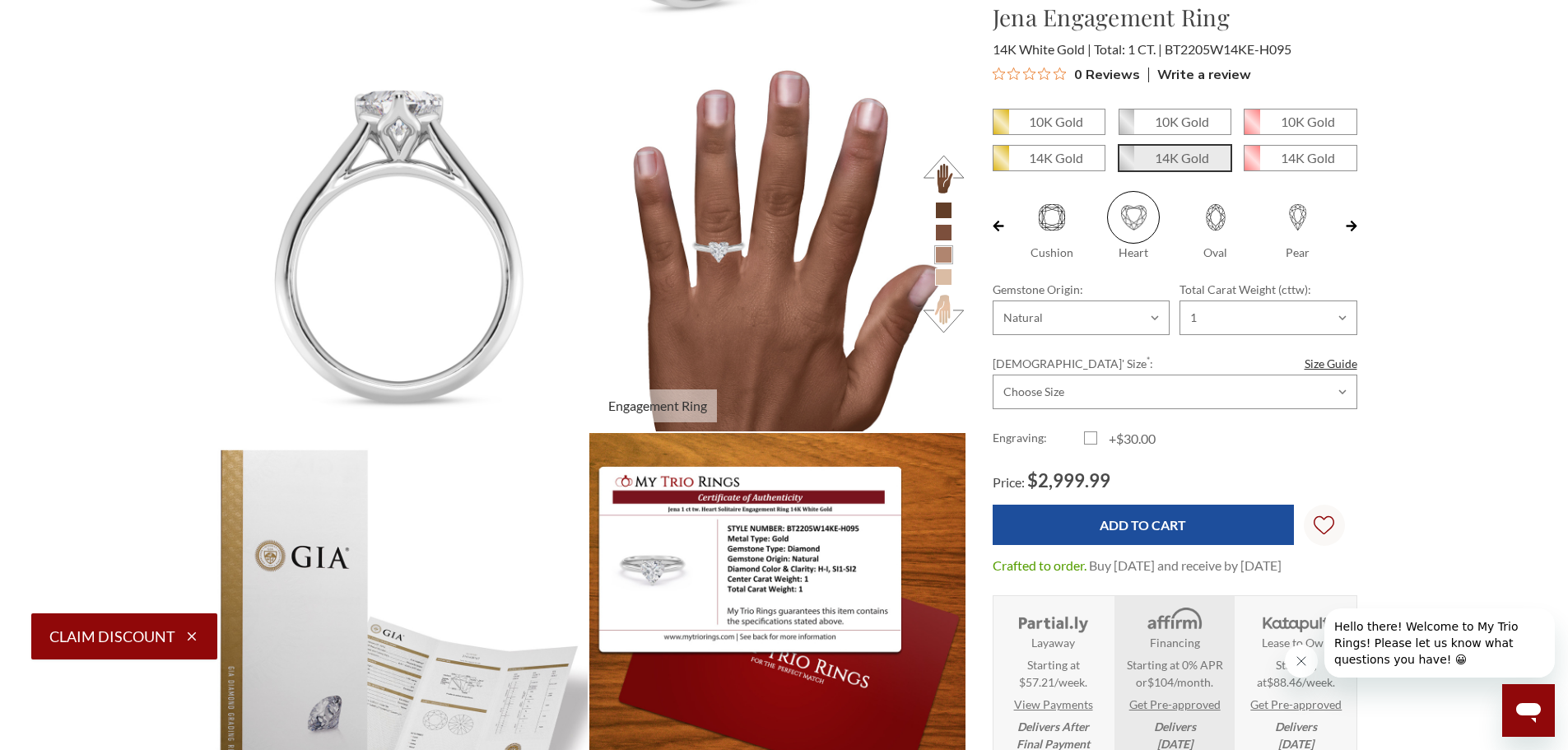
click at [944, 294] on button at bounding box center [944, 313] width 45 height 45
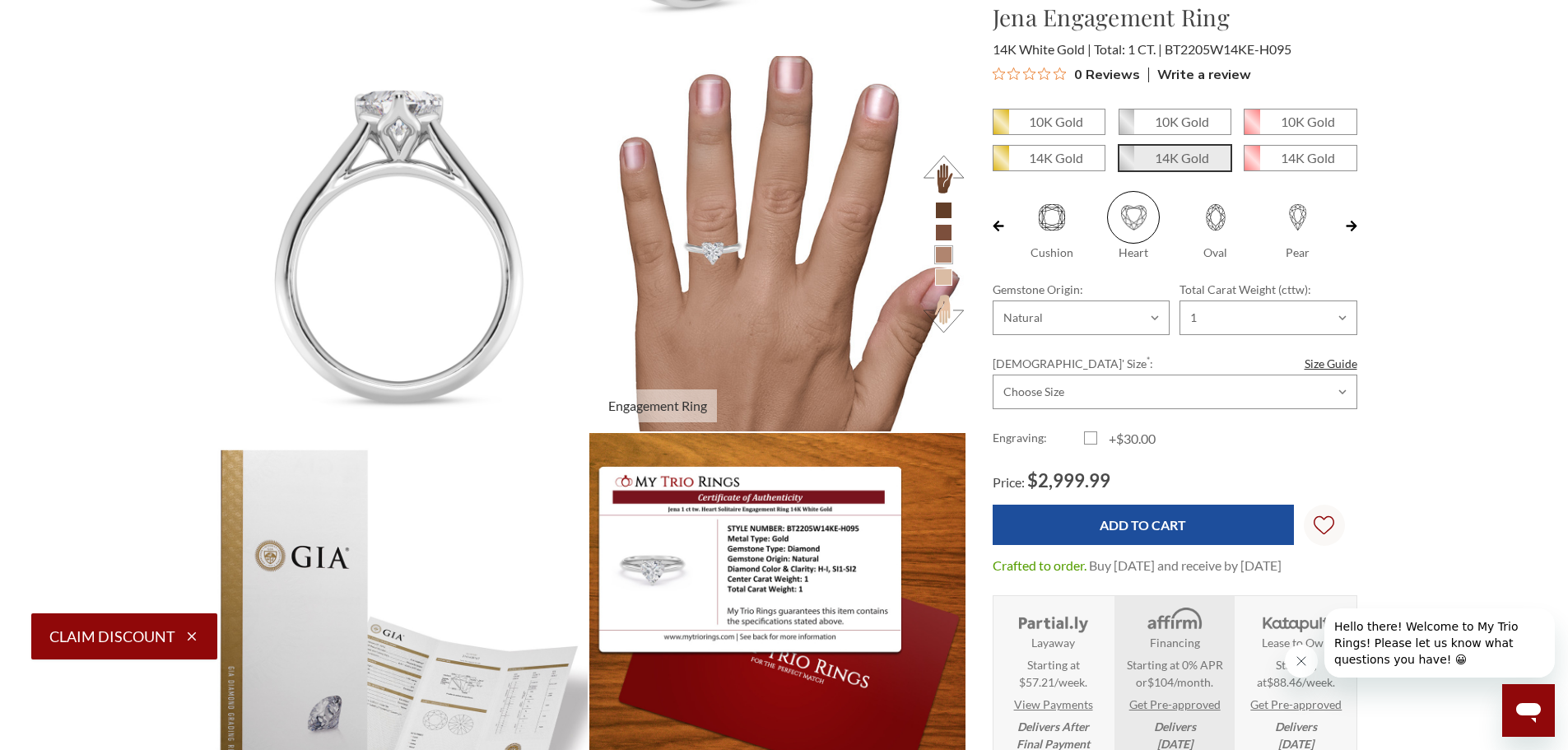
click at [753, 250] on img at bounding box center [777, 243] width 413 height 413
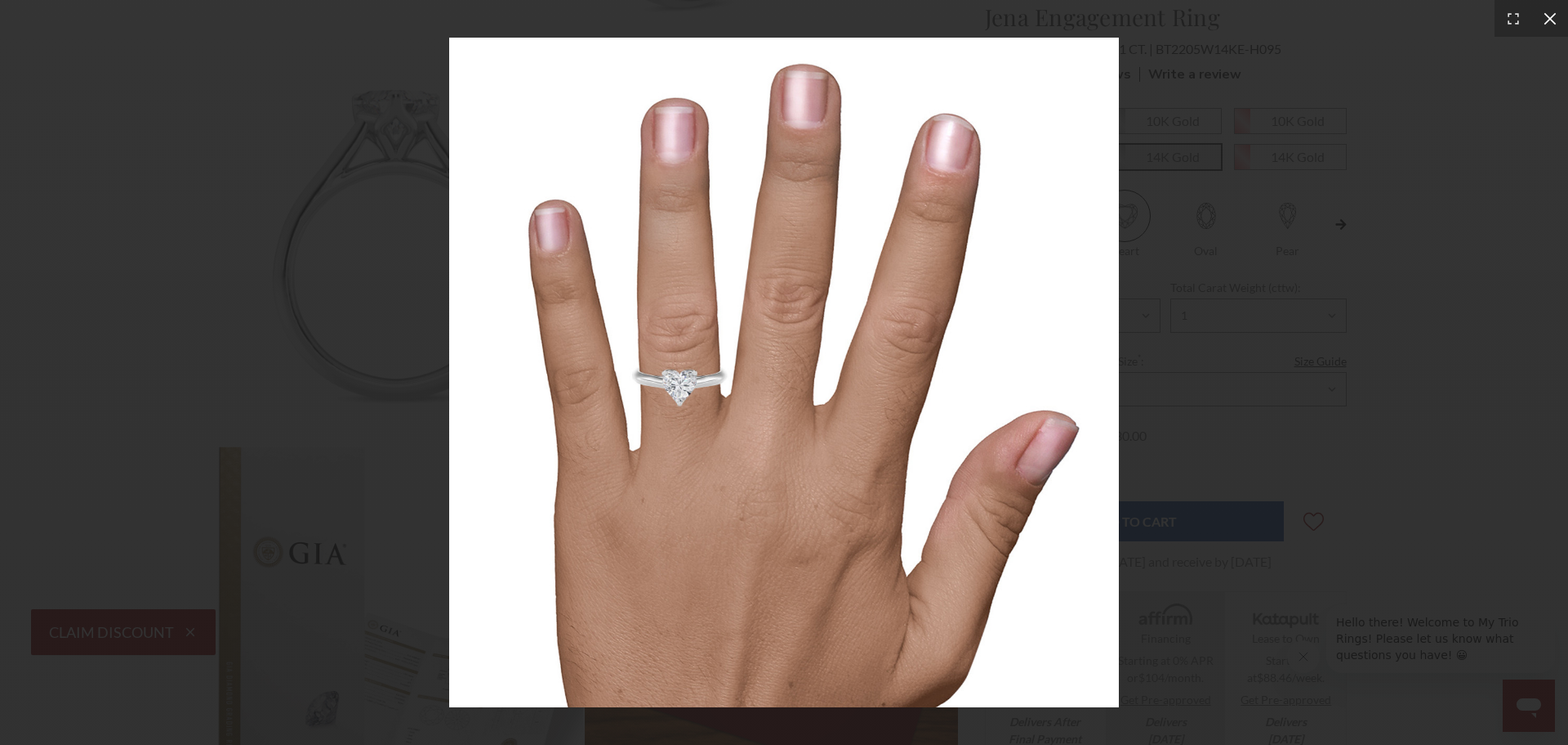
click at [1547, 19] on icon at bounding box center [1550, 18] width 16 height 16
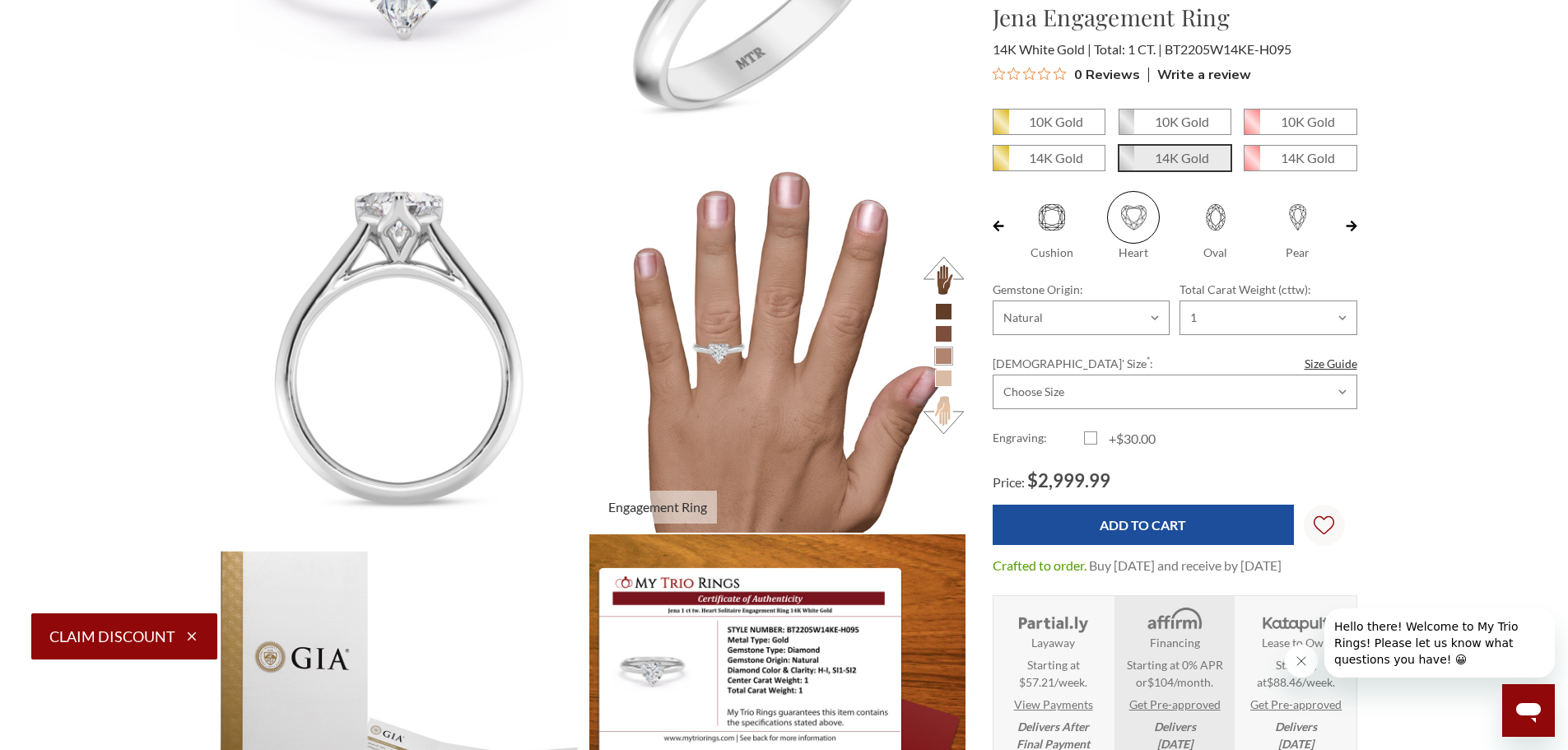
scroll to position [0, 0]
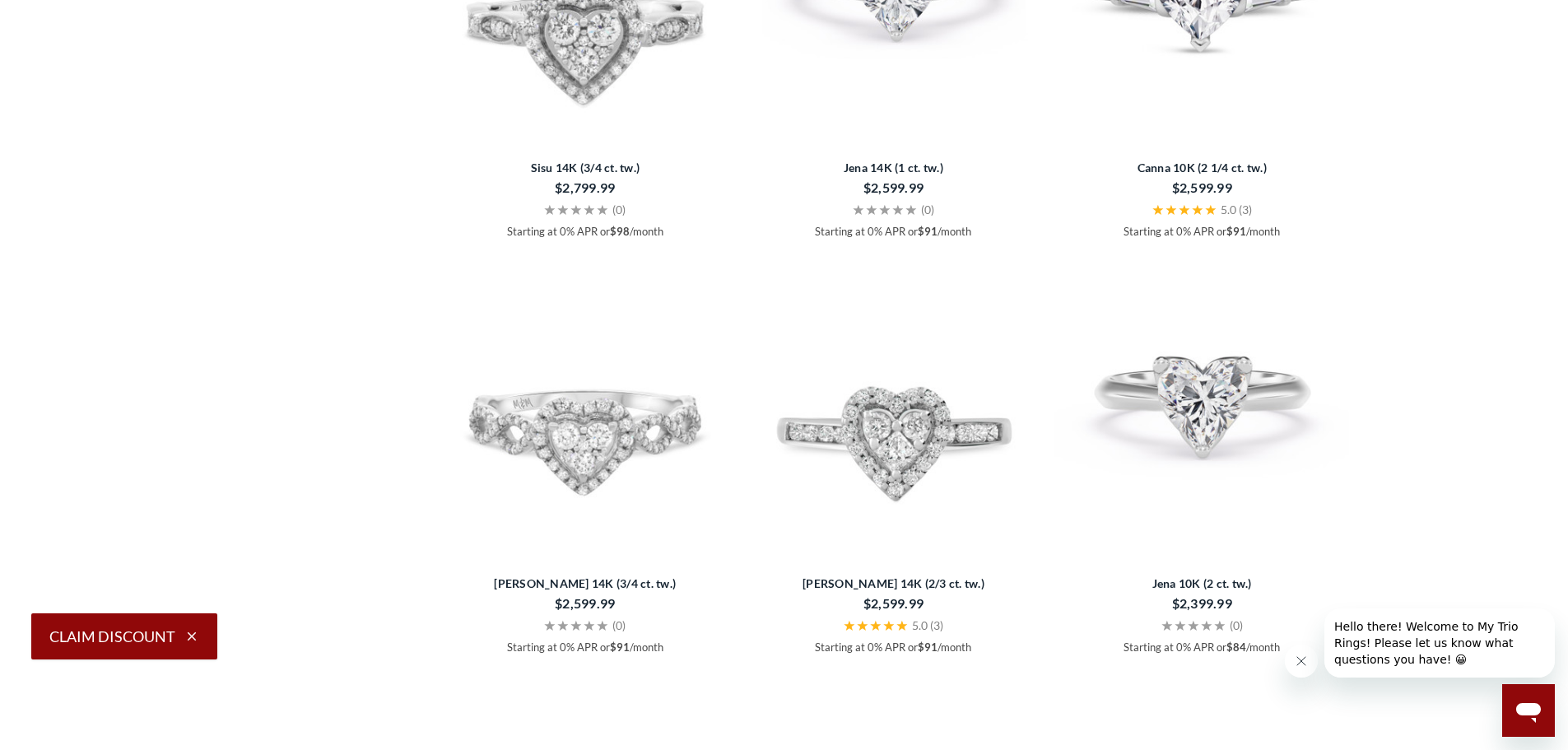
scroll to position [2222, 0]
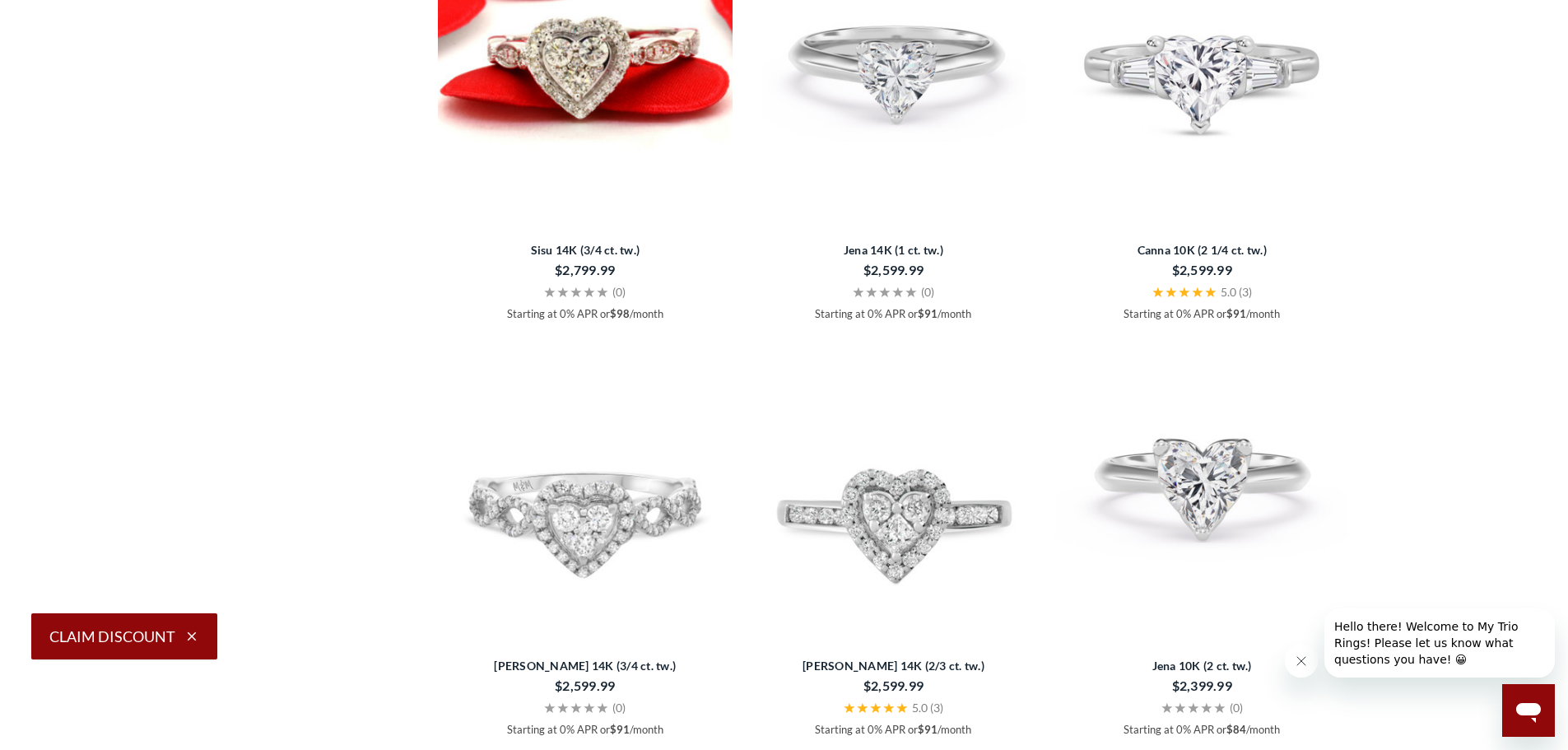
click at [585, 196] on img at bounding box center [585, 67] width 295 height 295
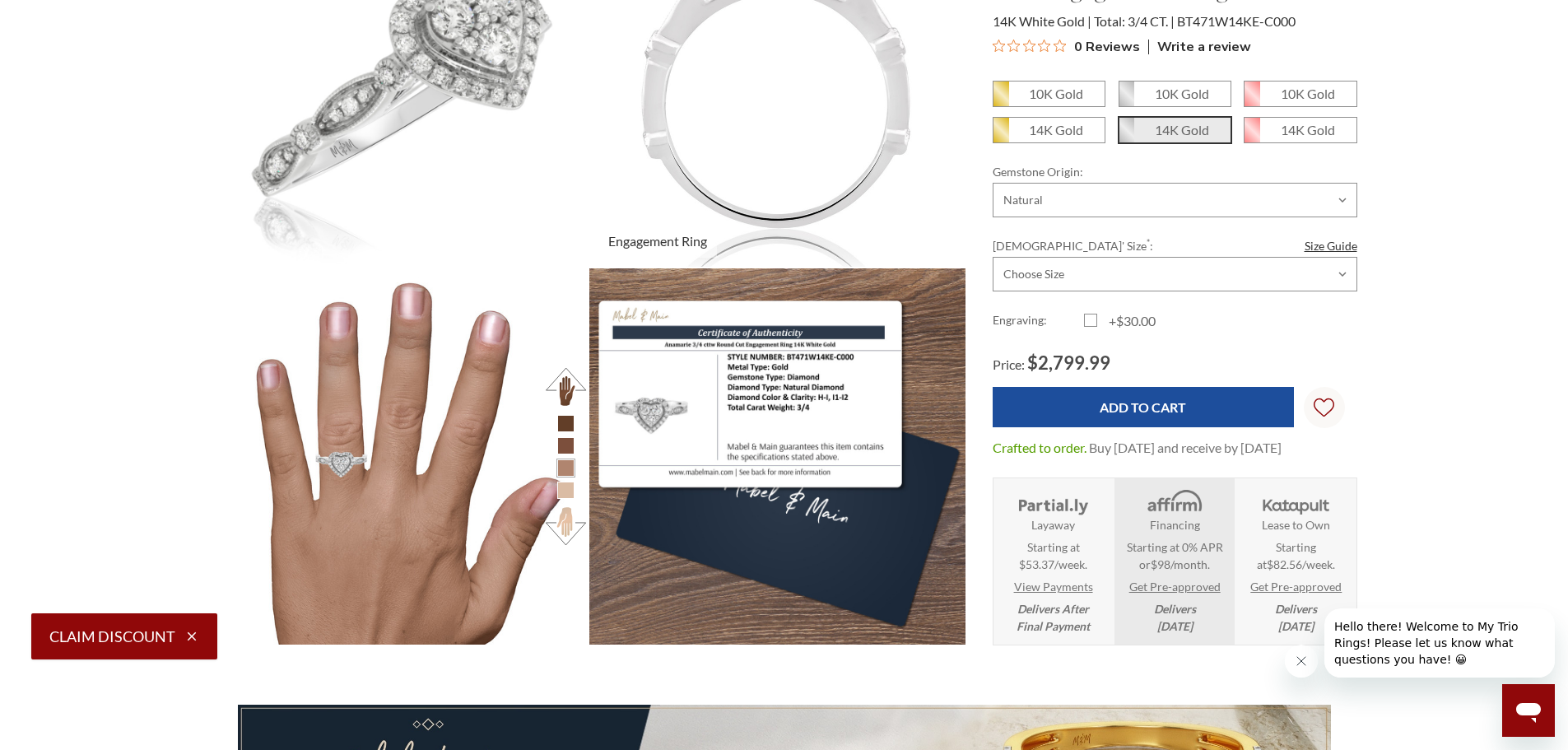
scroll to position [732, 1134]
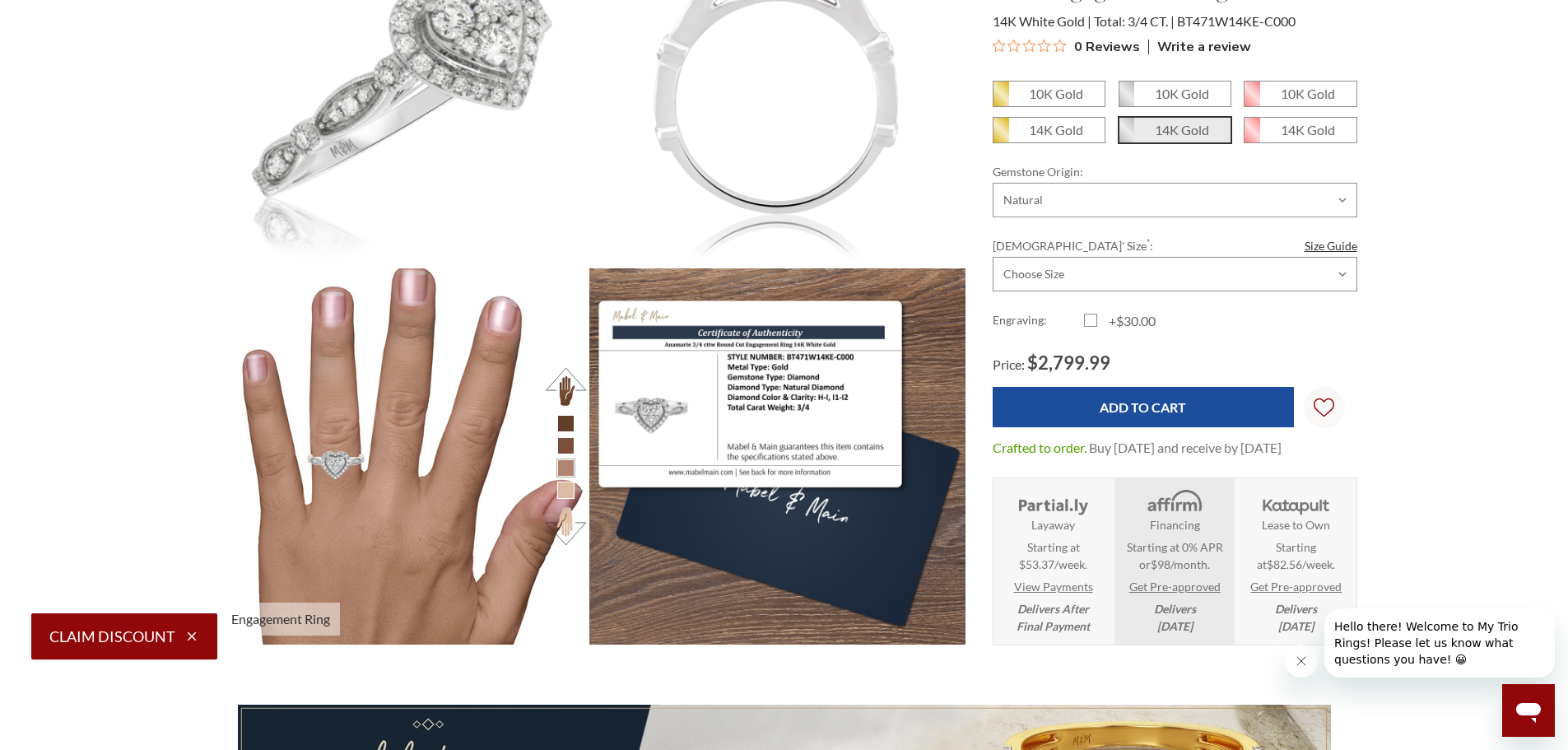
click at [448, 426] on img at bounding box center [399, 456] width 413 height 413
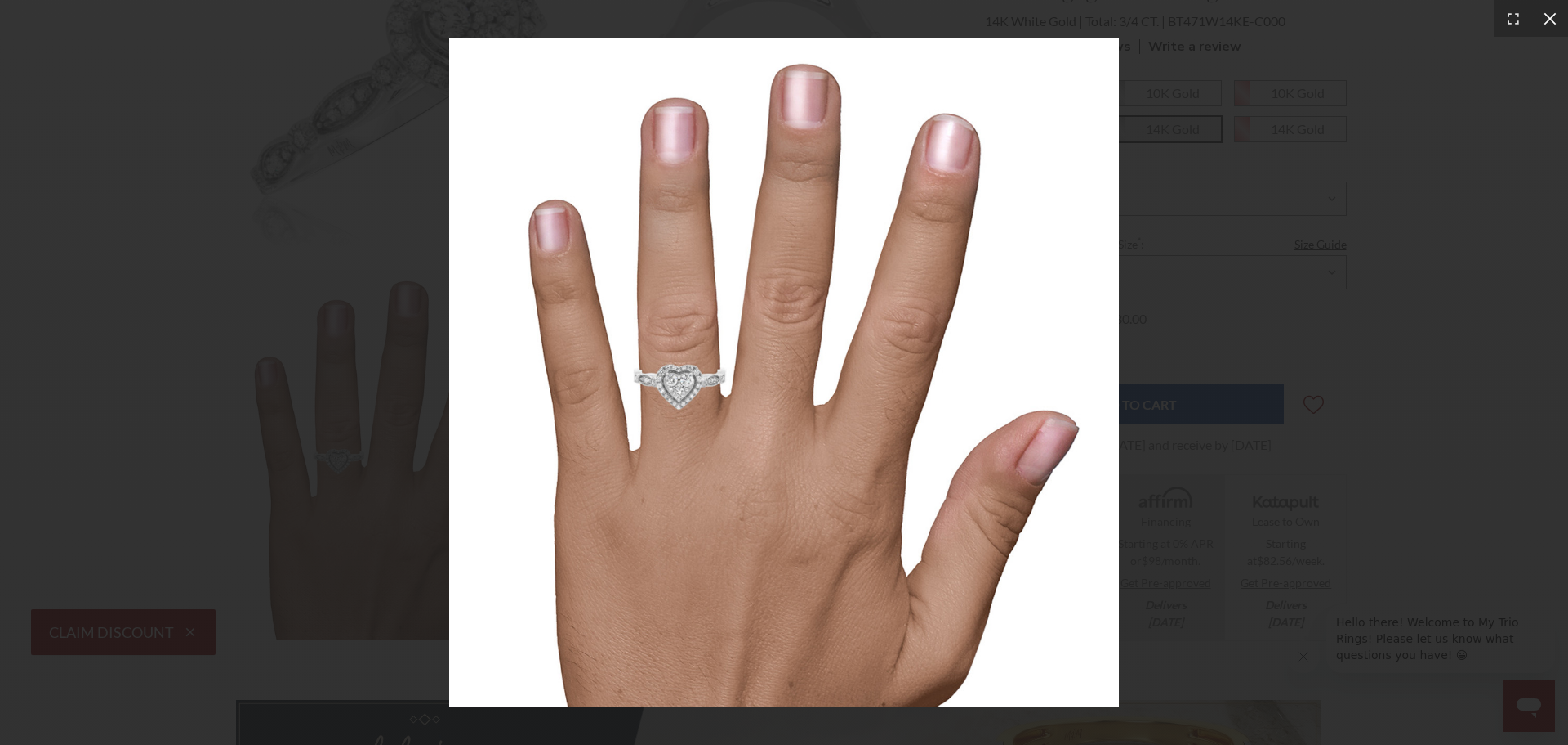
click at [1542, 13] on icon at bounding box center [1550, 18] width 16 height 16
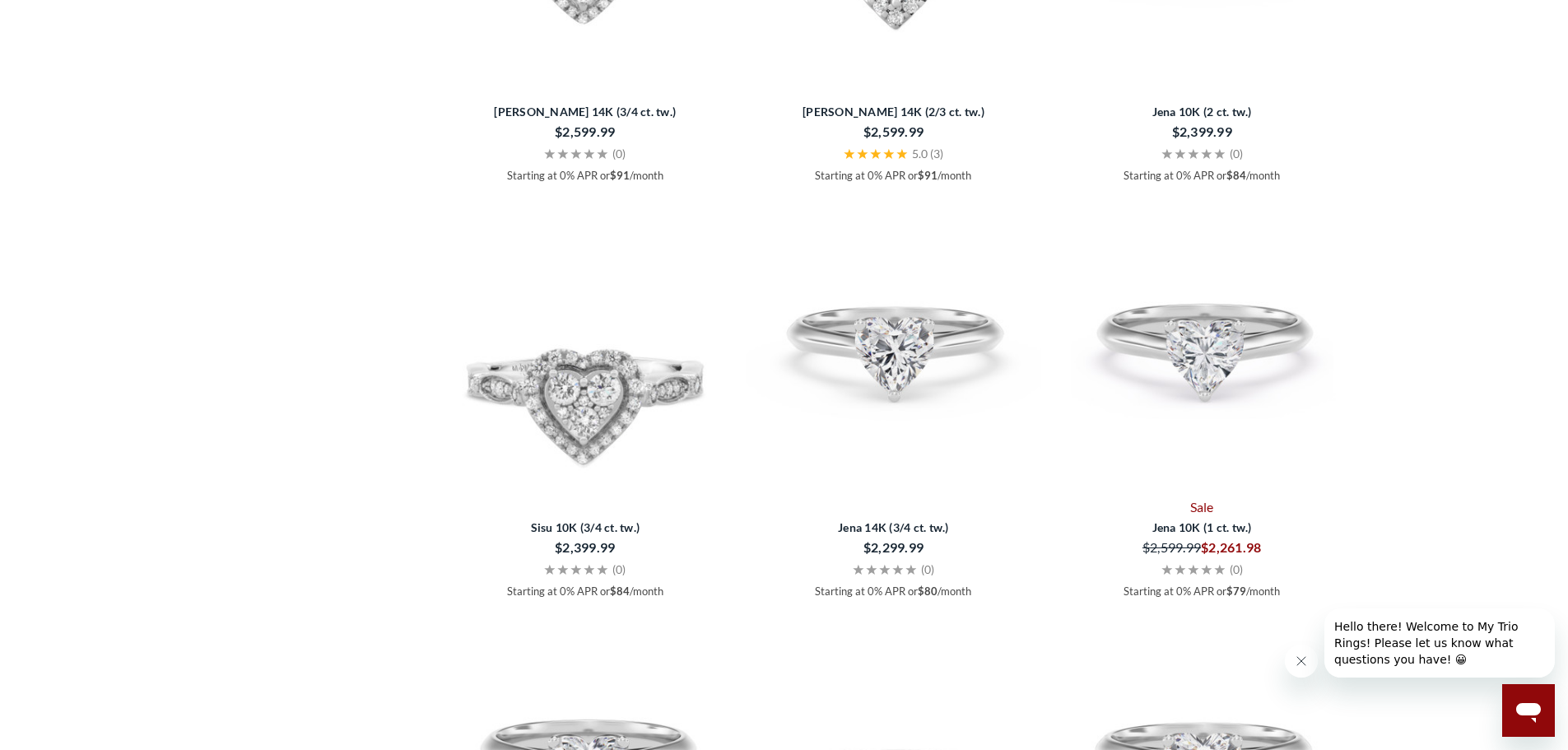
scroll to position [2880, 0]
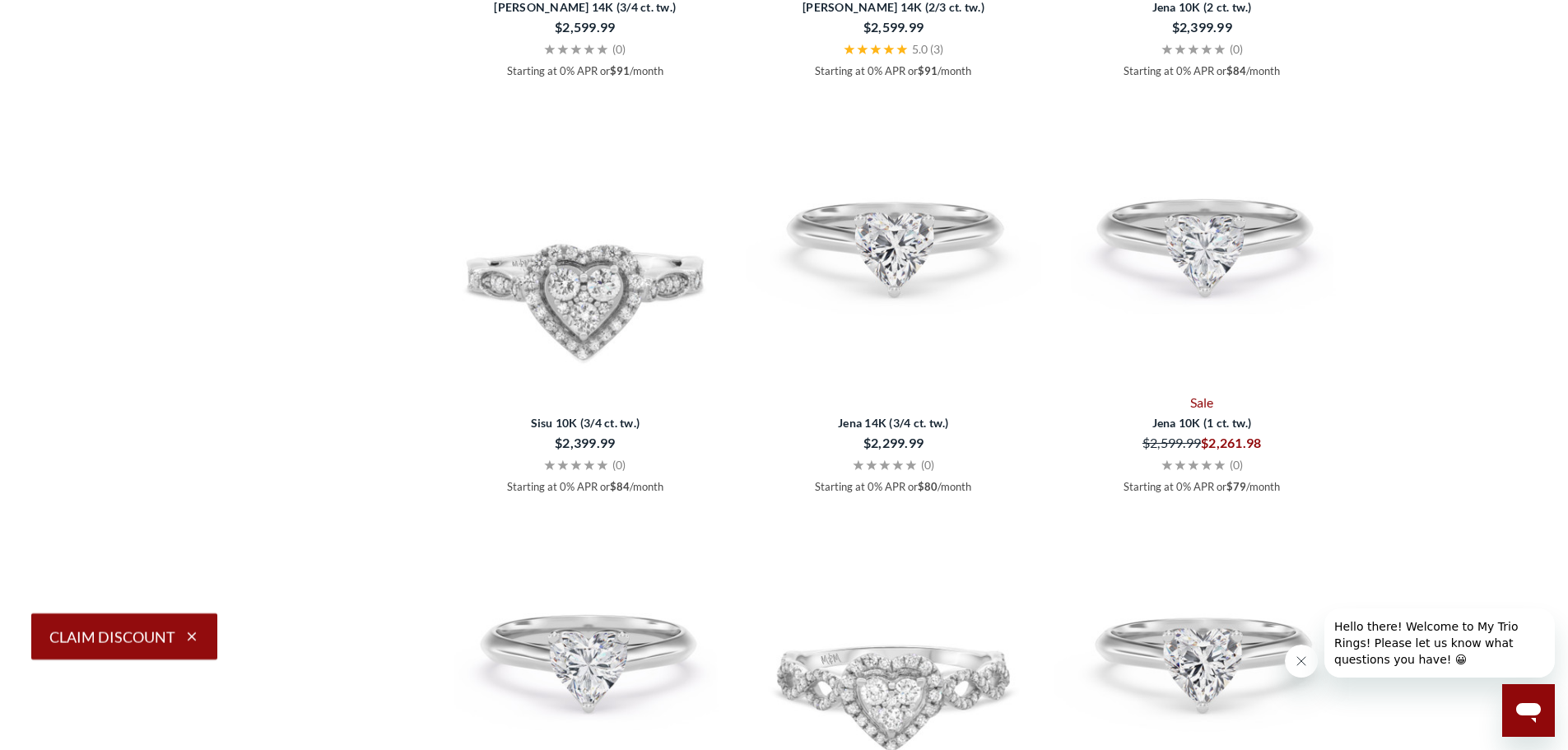
click at [918, 267] on img at bounding box center [894, 240] width 295 height 295
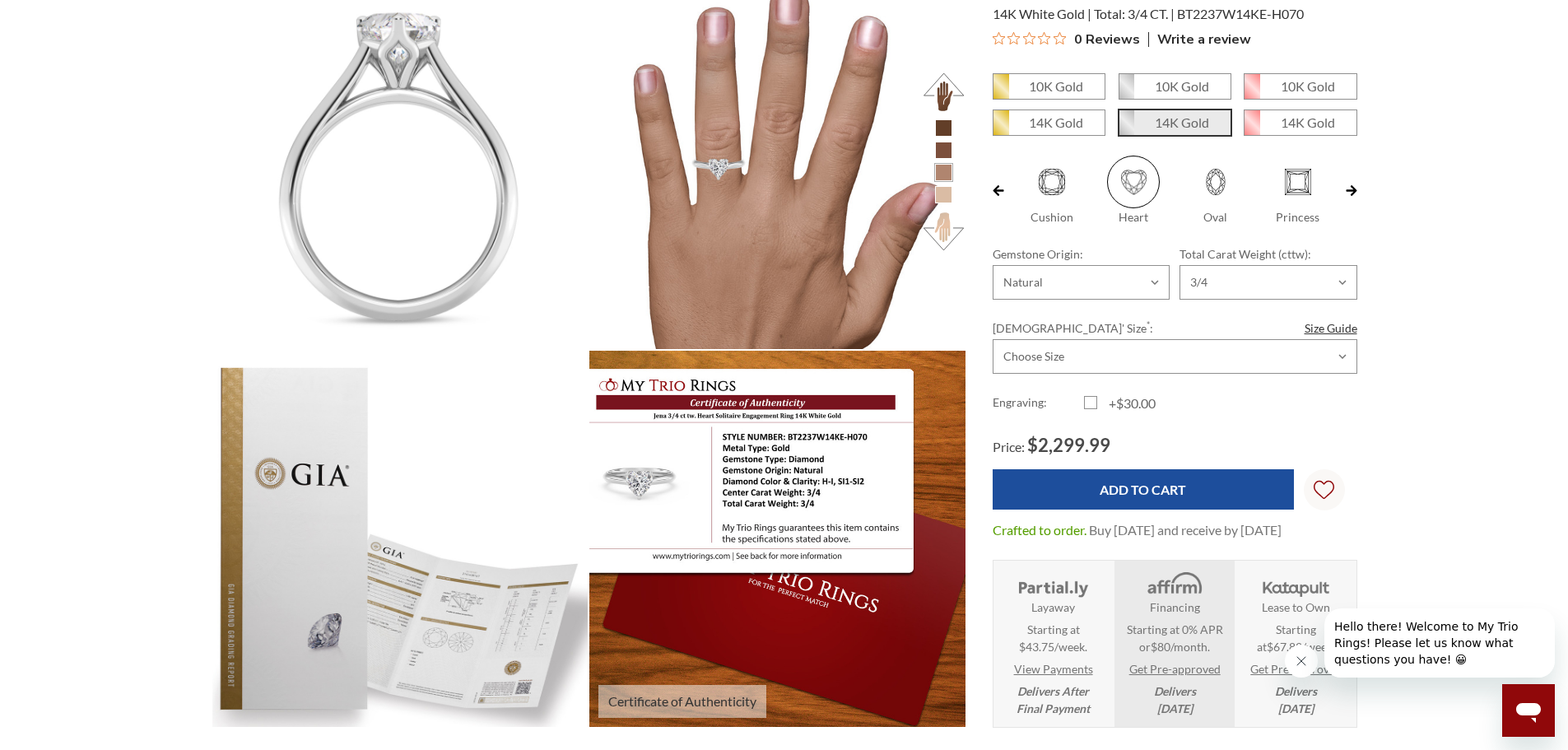
scroll to position [732, 1134]
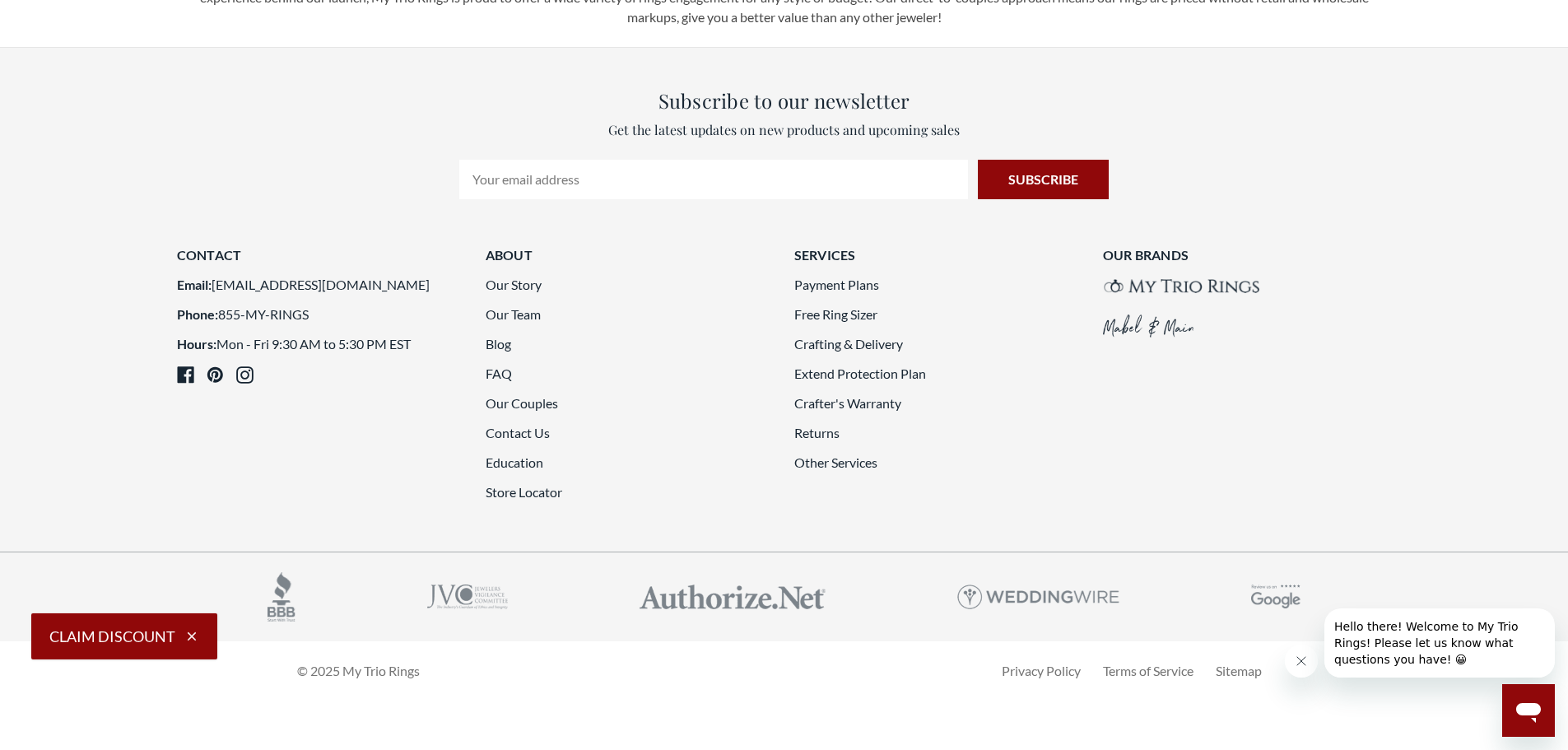
scroll to position [4444, 0]
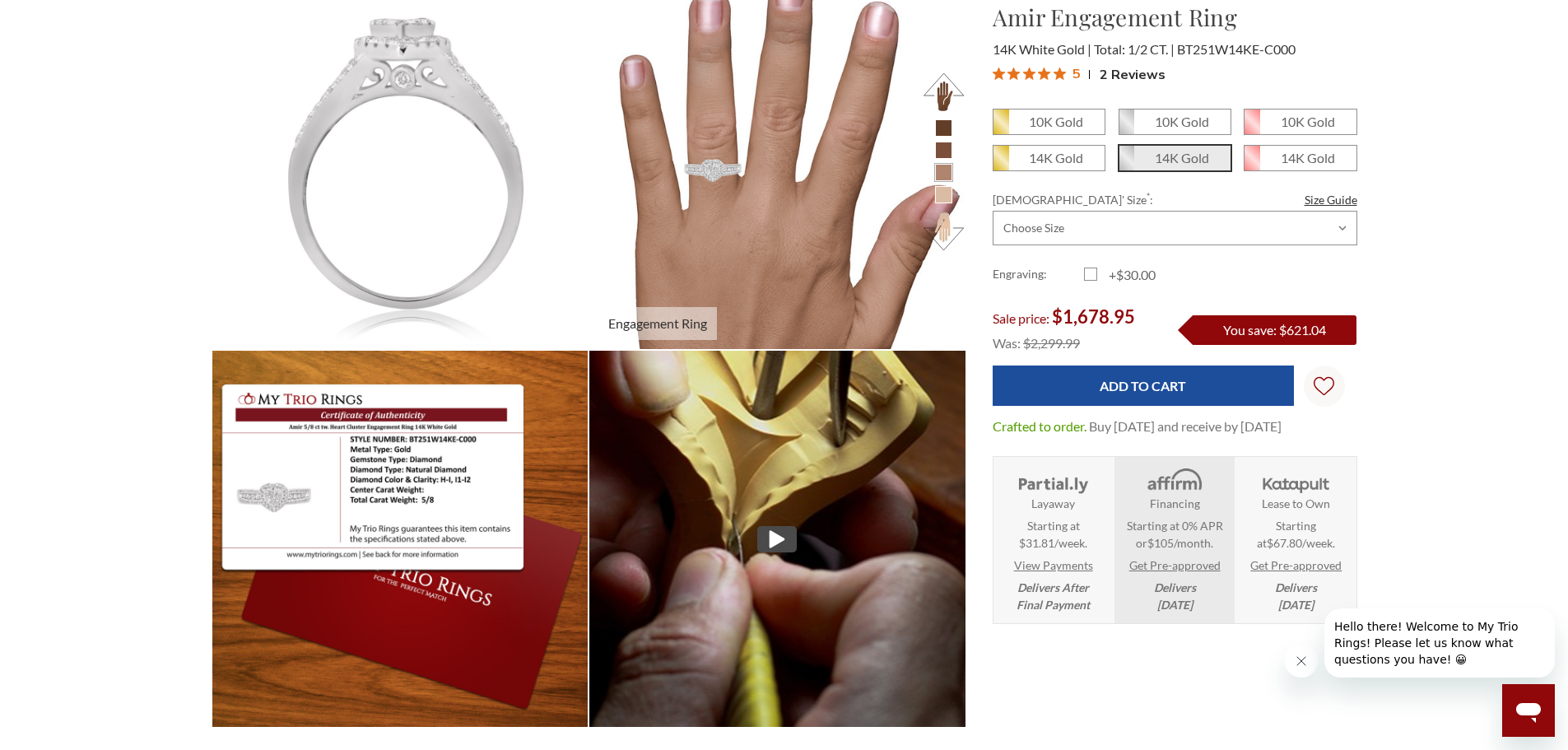
scroll to position [732, 1134]
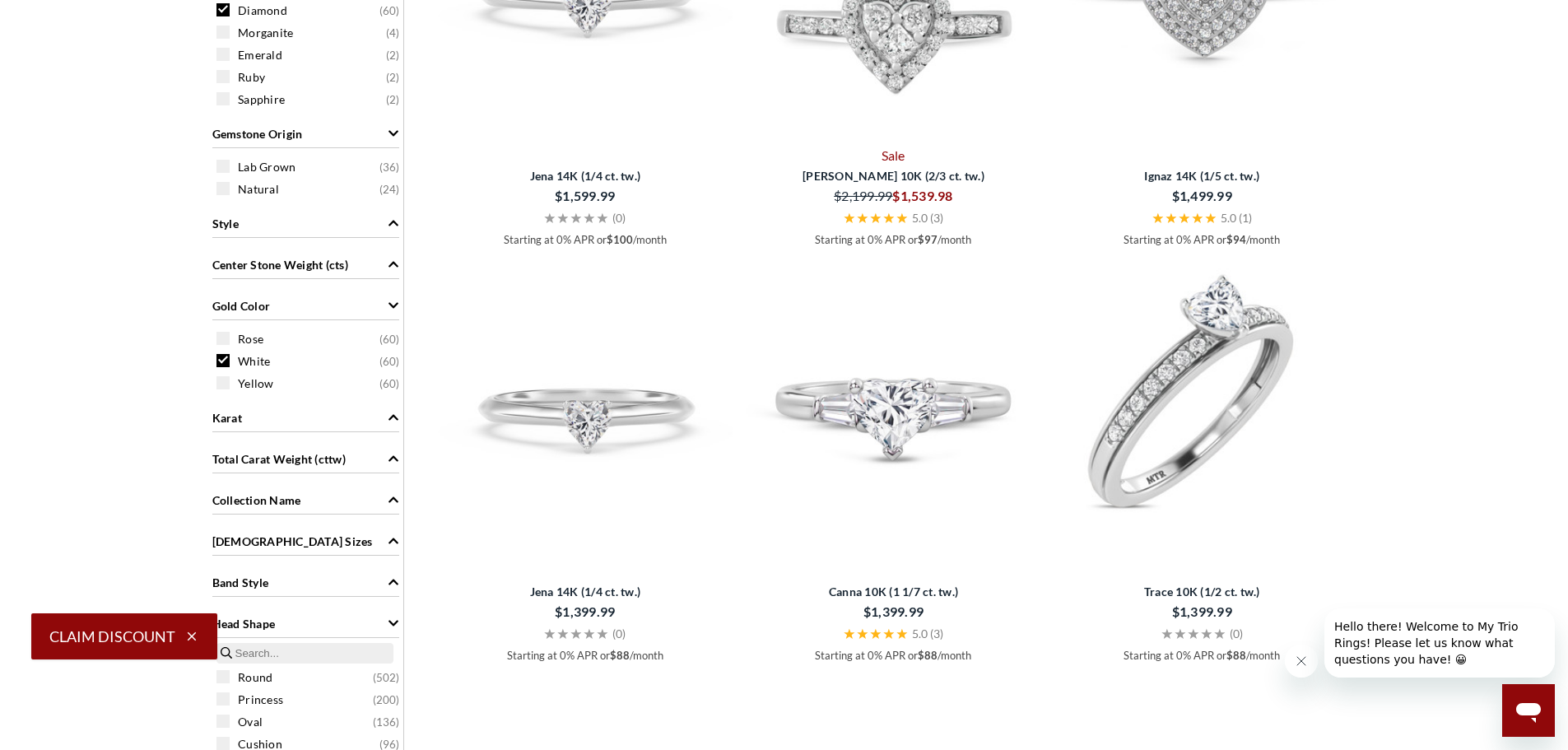
scroll to position [1070, 0]
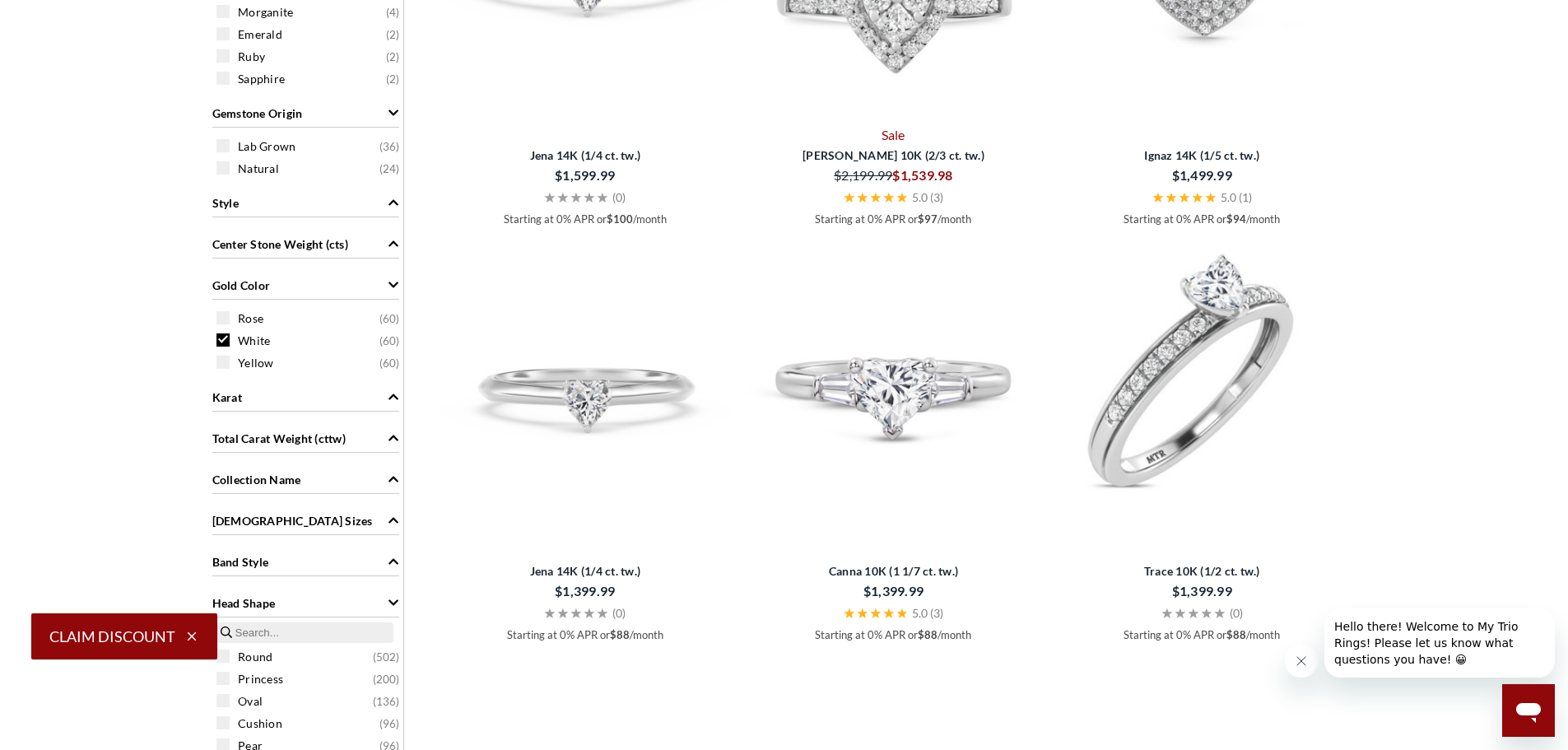
click at [1146, 429] on img at bounding box center [1202, 388] width 295 height 295
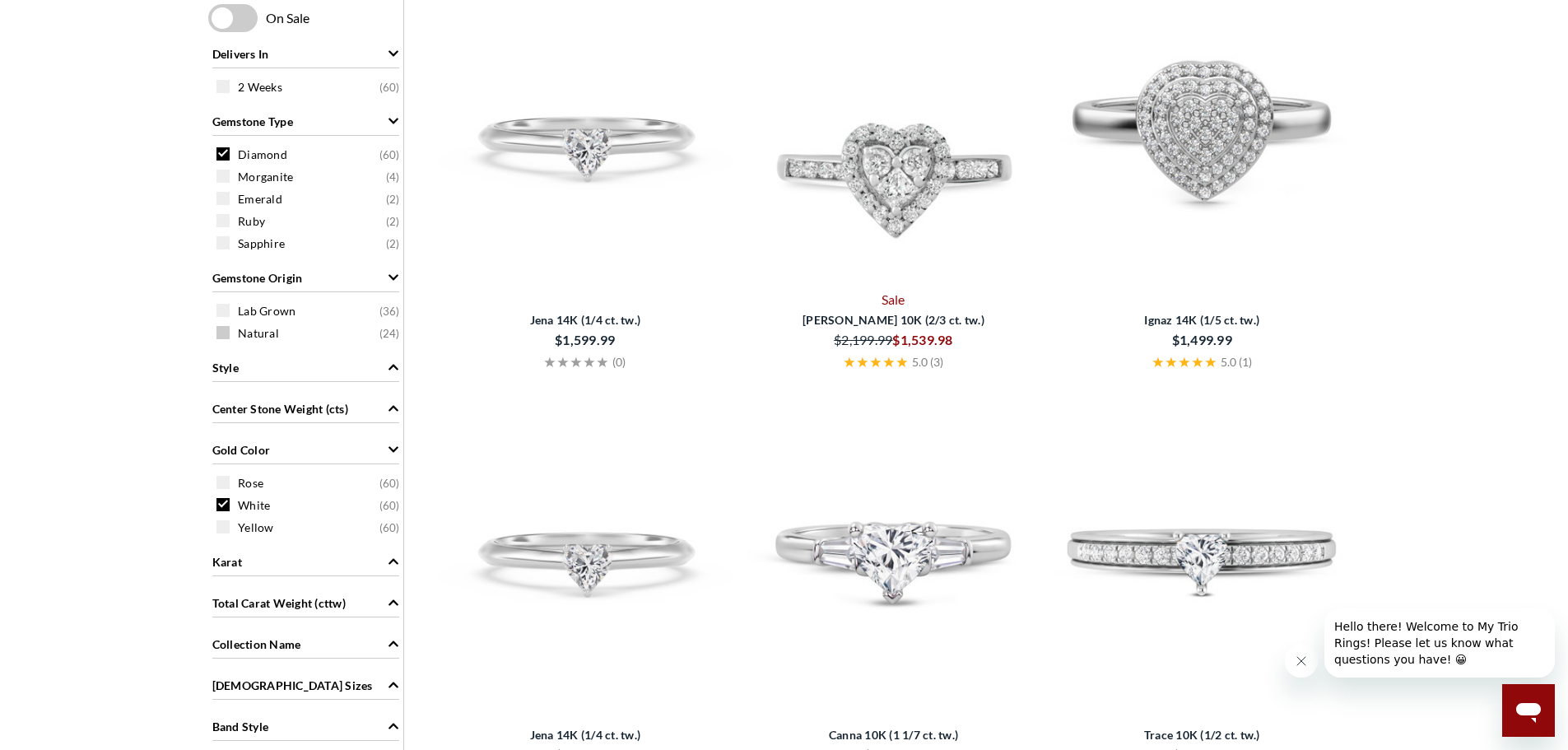
click at [228, 335] on span at bounding box center [223, 332] width 13 height 13
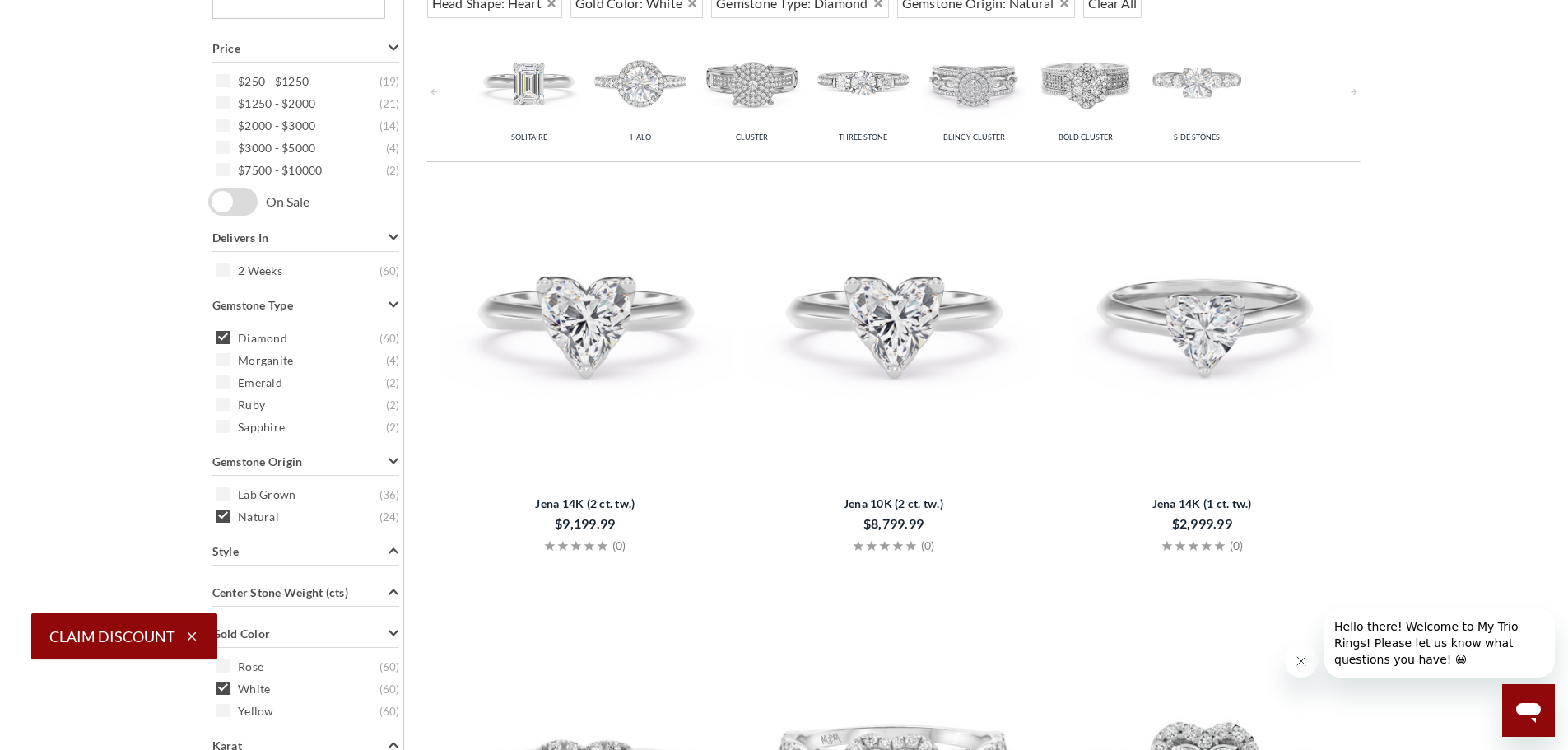
scroll to position [1235, 0]
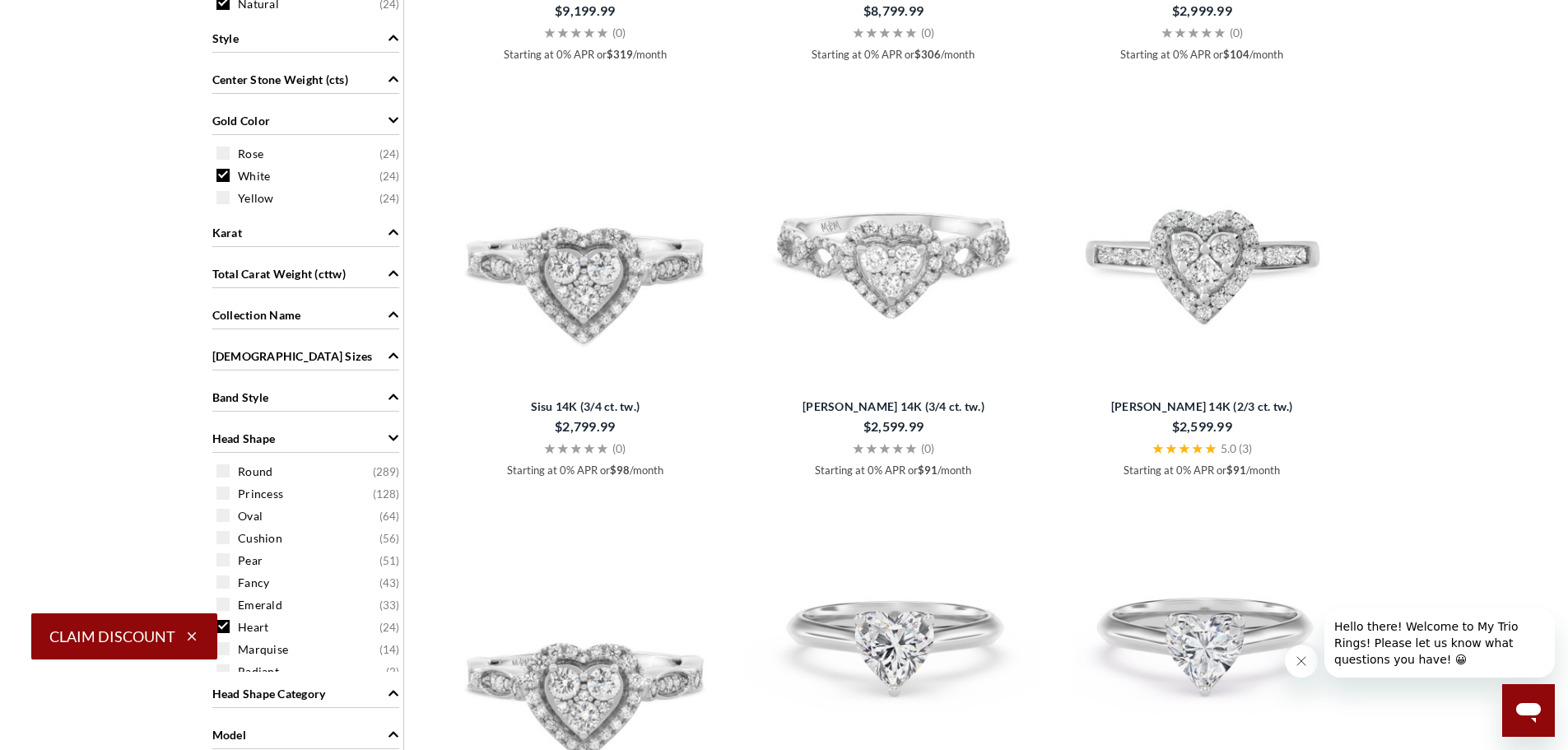
click at [892, 303] on img at bounding box center [894, 224] width 295 height 295
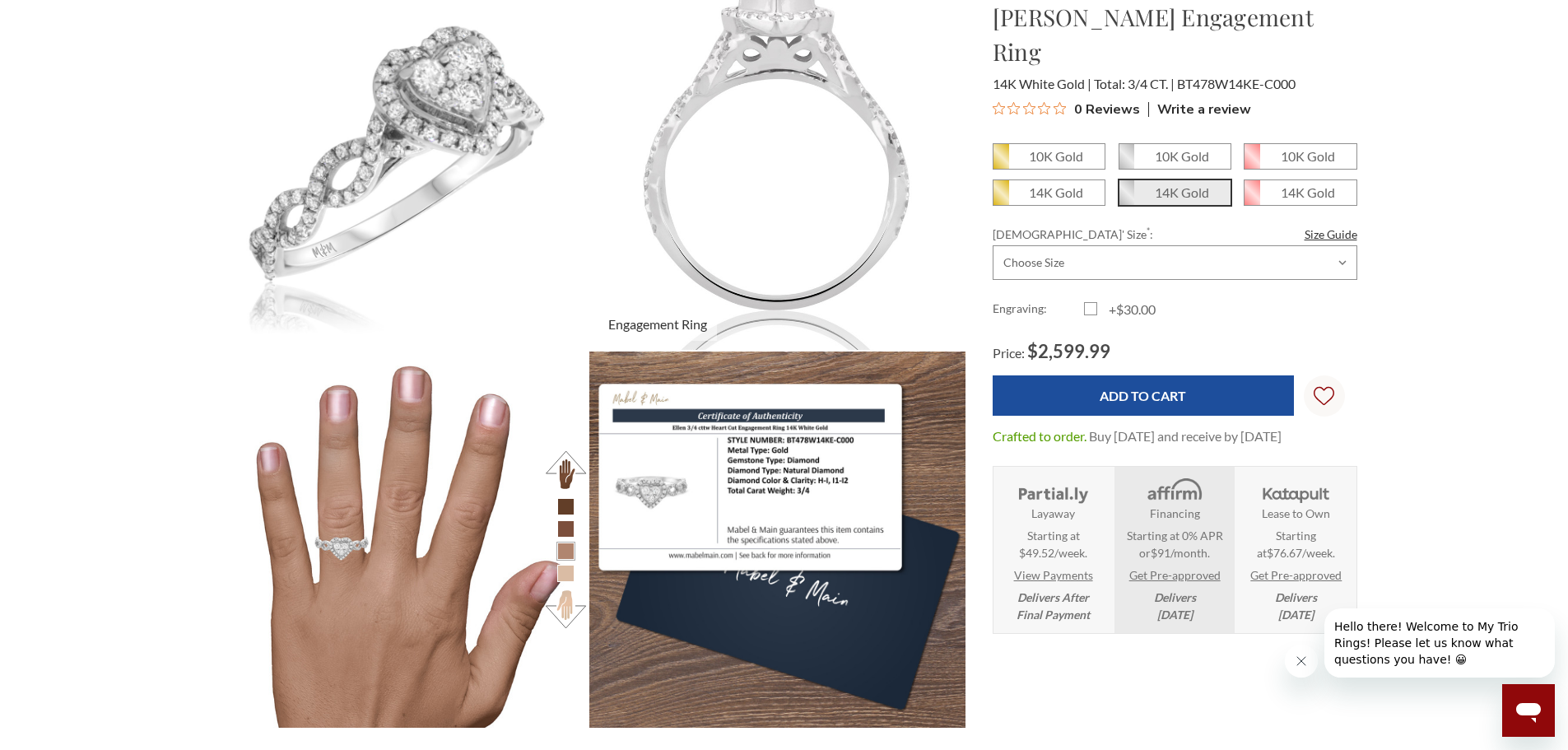
scroll to position [732, 1134]
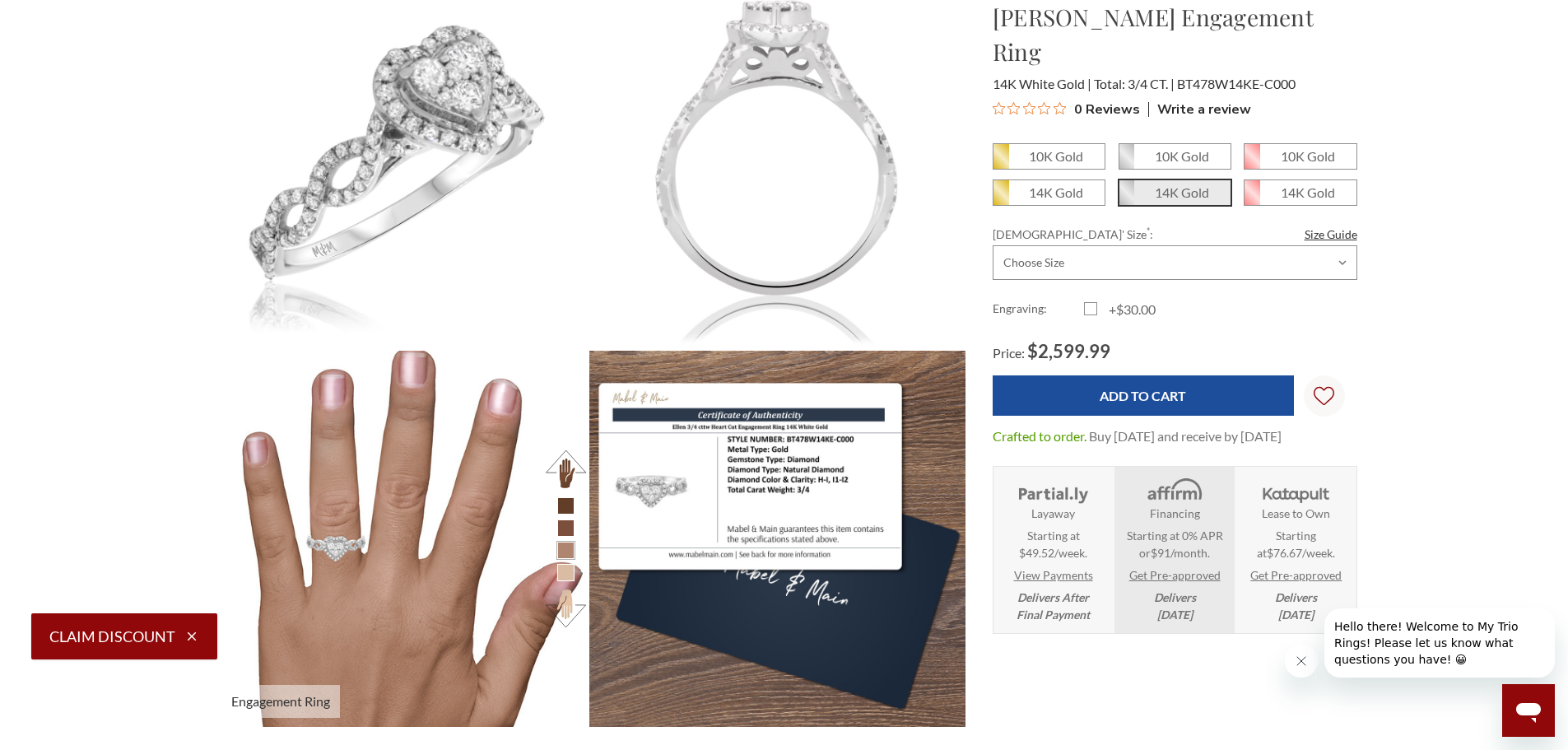
click at [407, 587] on img at bounding box center [399, 538] width 413 height 413
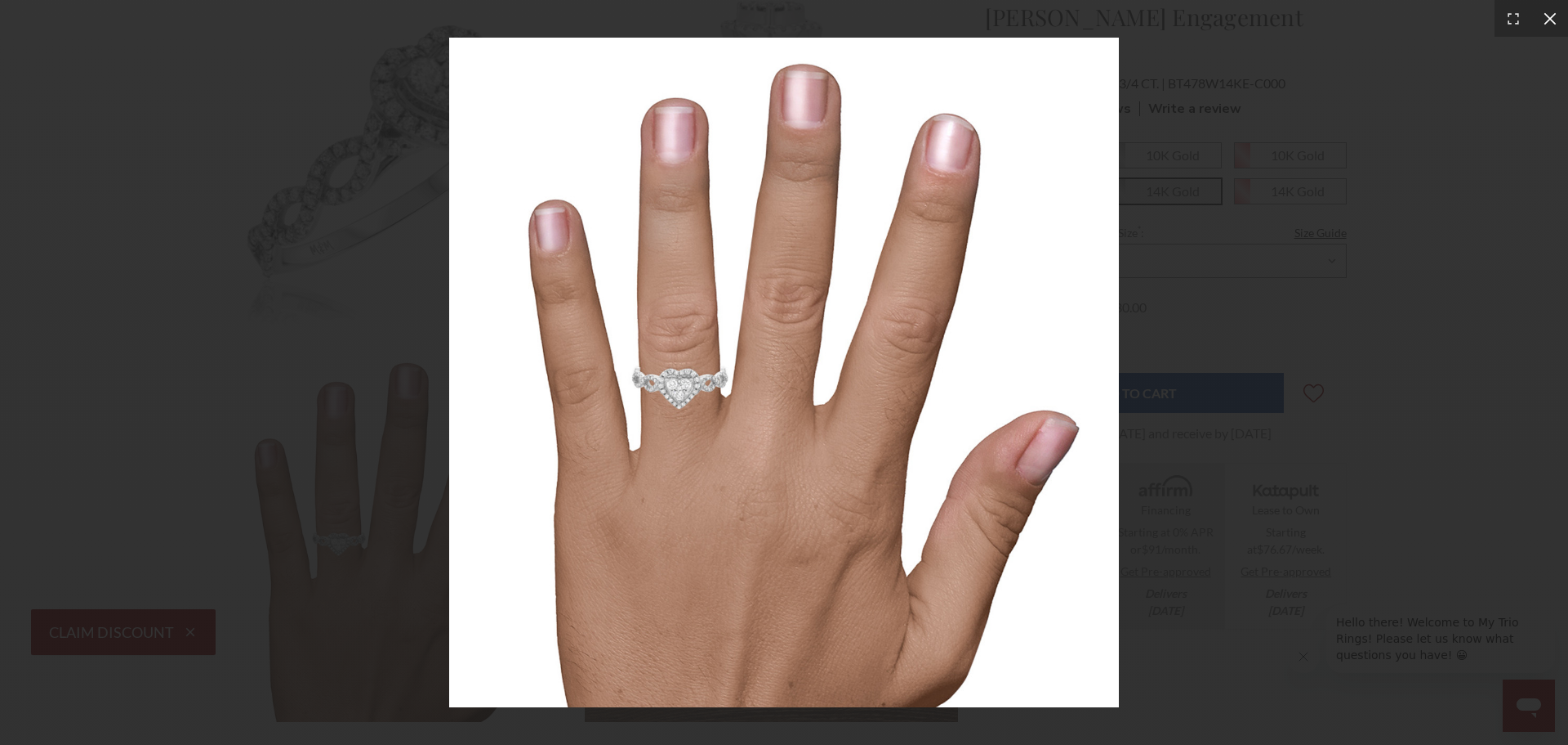
click at [1548, 12] on icon at bounding box center [1550, 18] width 16 height 16
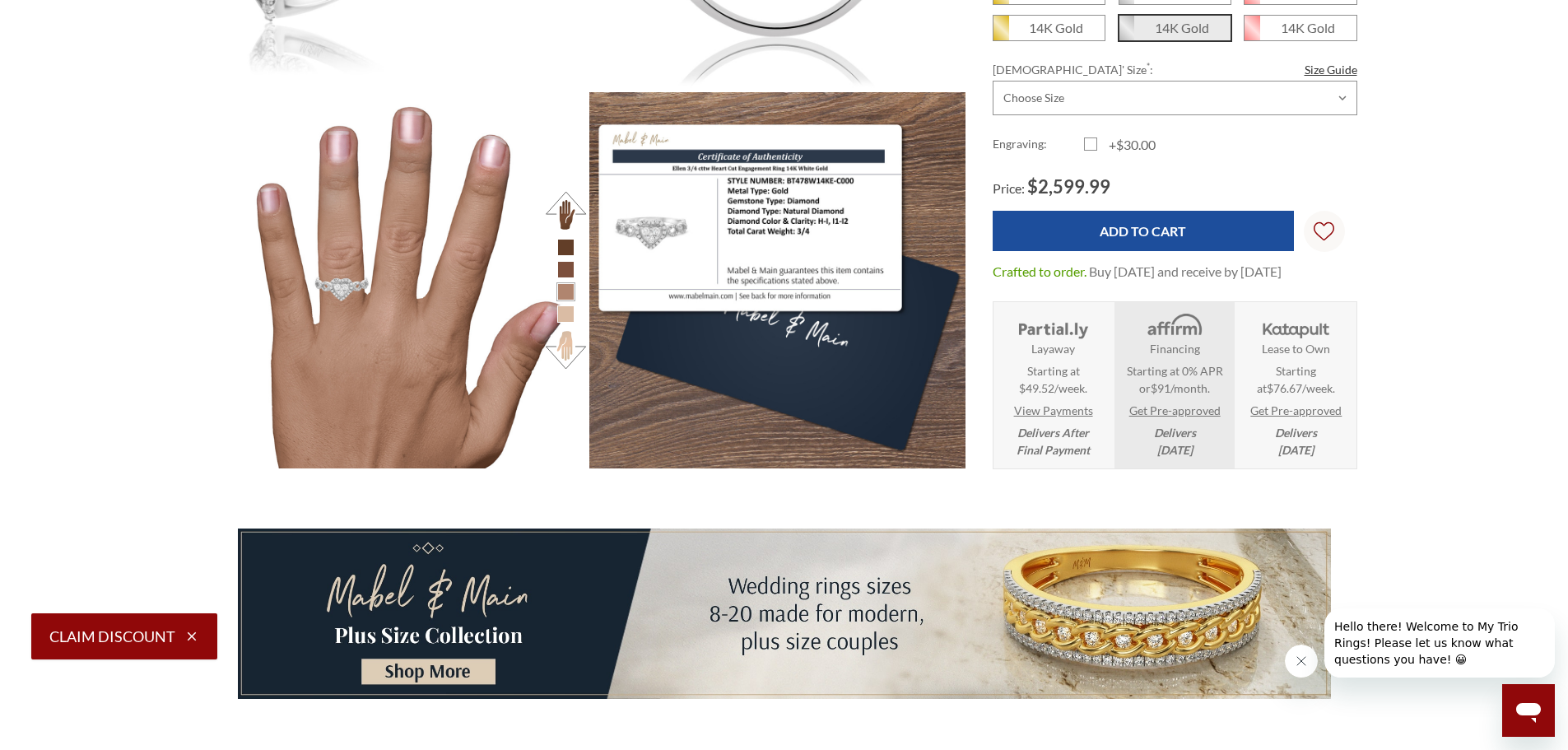
scroll to position [658, 0]
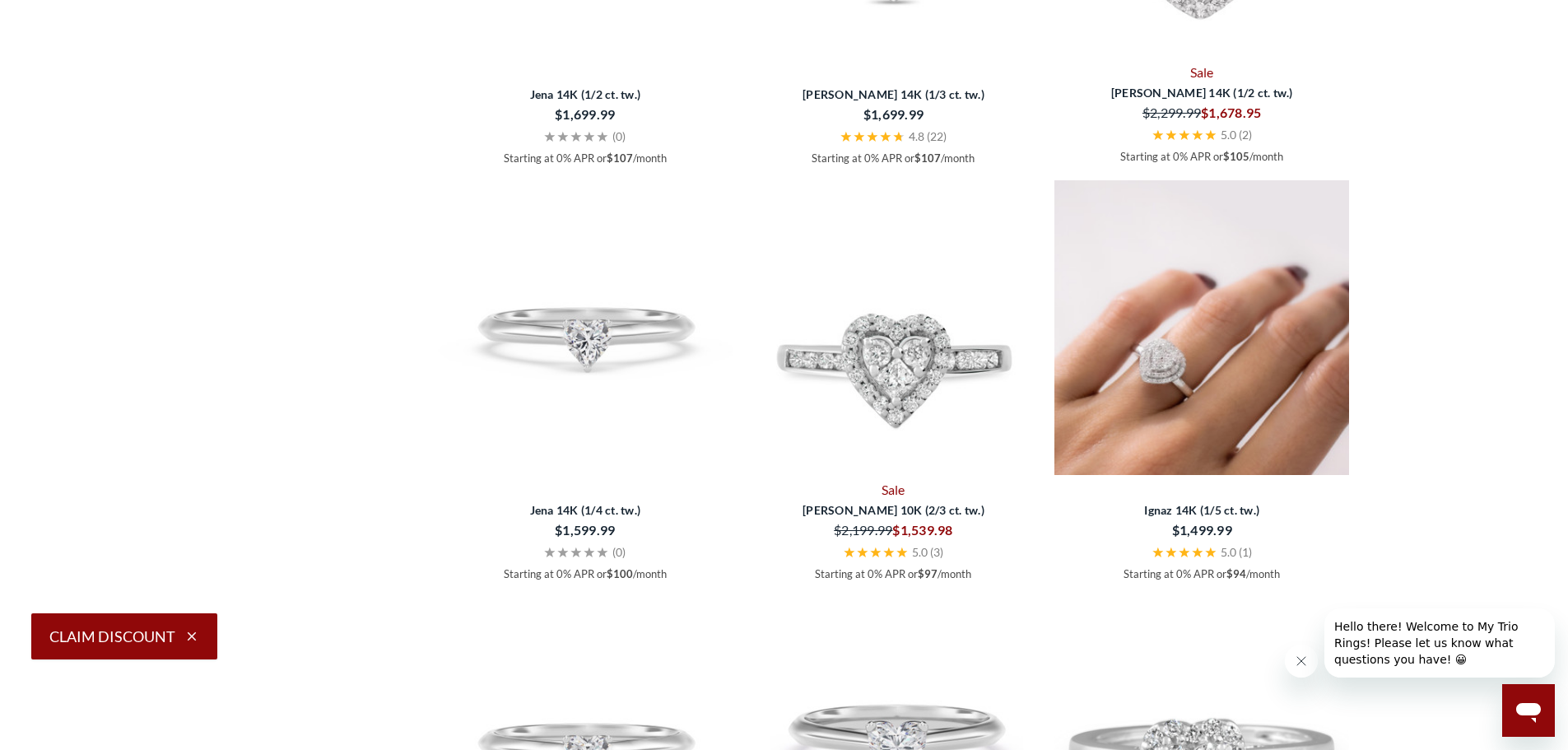
scroll to position [2798, 0]
